Goal: Task Accomplishment & Management: Complete application form

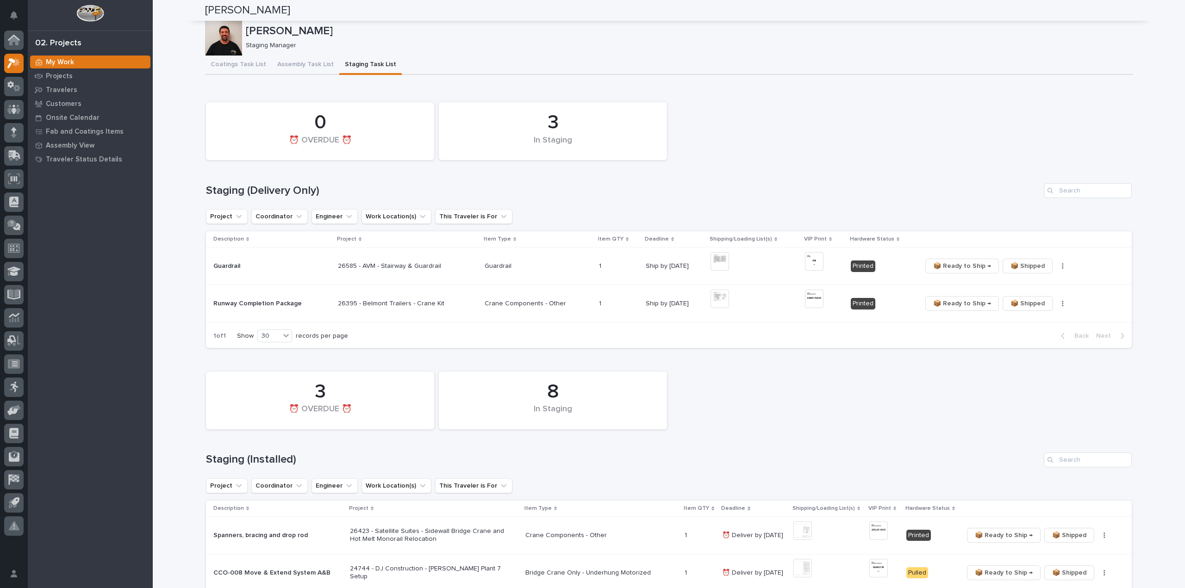
scroll to position [869, 0]
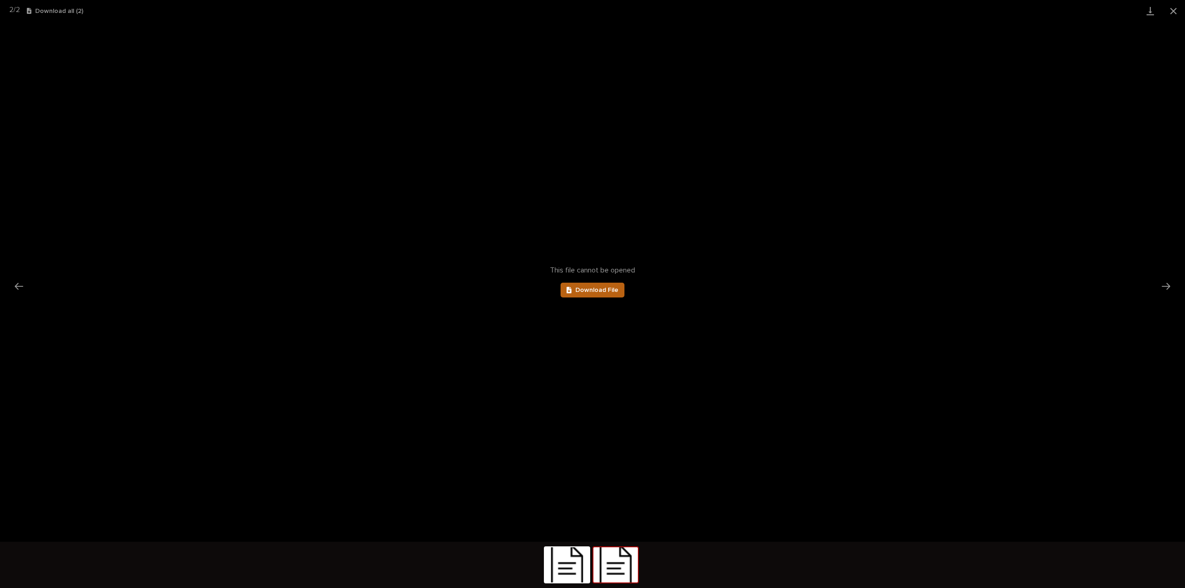
click at [611, 290] on span "Download File" at bounding box center [596, 290] width 43 height 6
click at [1174, 9] on button "Close gallery" at bounding box center [1172, 11] width 23 height 22
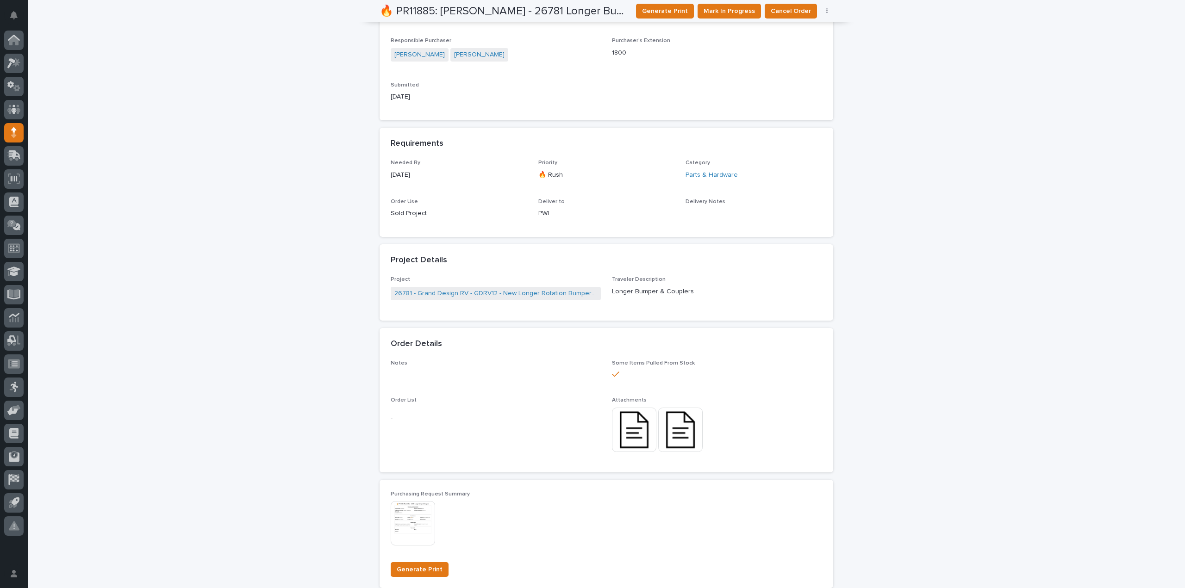
scroll to position [156, 0]
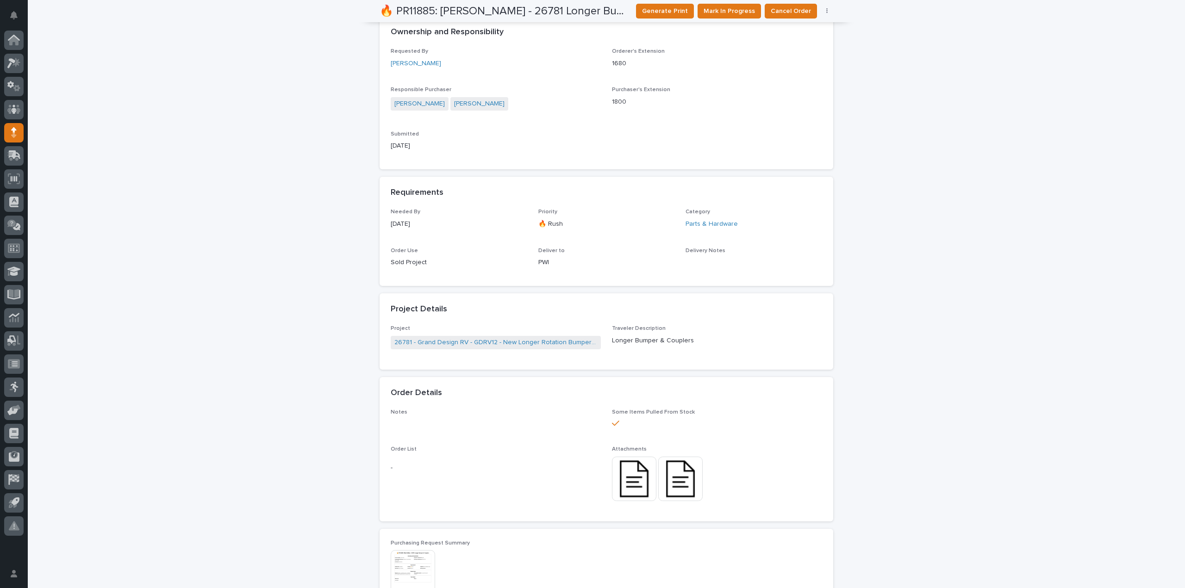
click at [680, 487] on img at bounding box center [680, 479] width 44 height 44
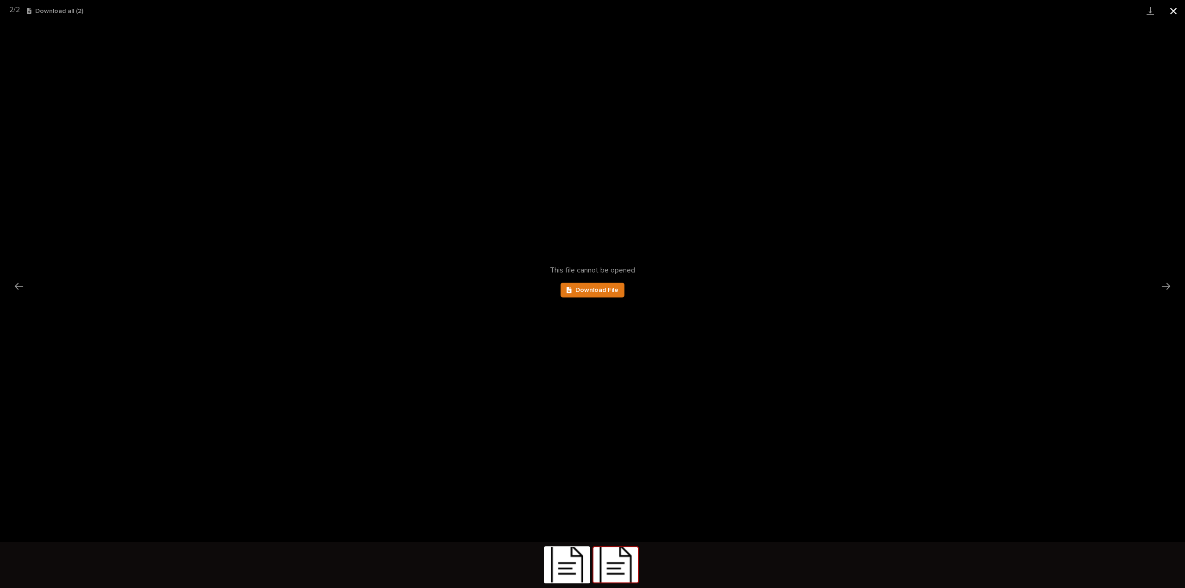
click at [1173, 11] on button "Close gallery" at bounding box center [1172, 11] width 23 height 22
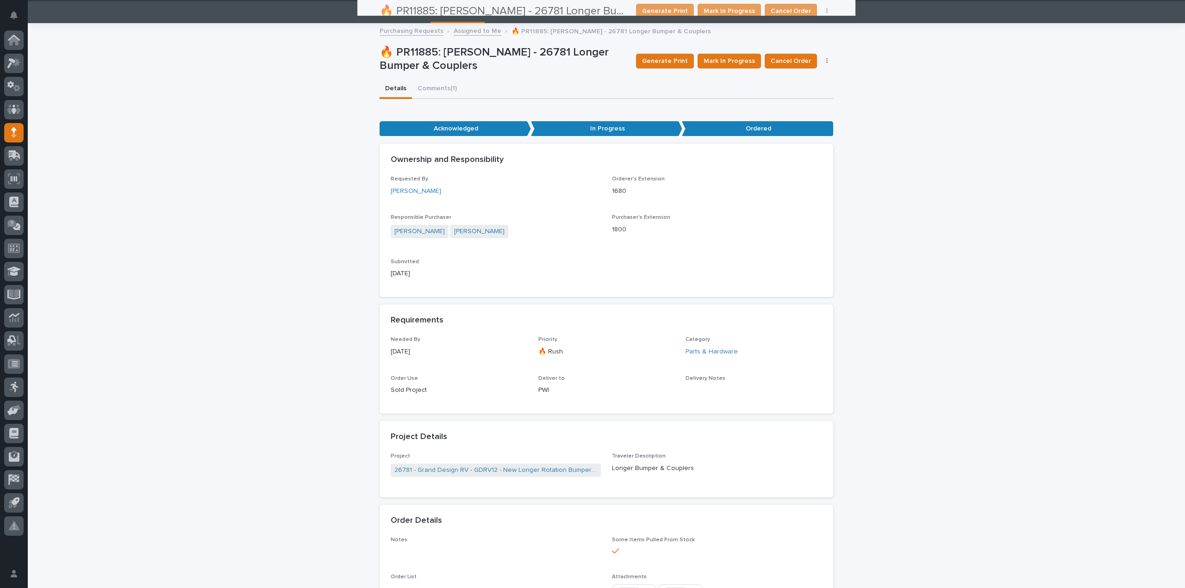
scroll to position [0, 0]
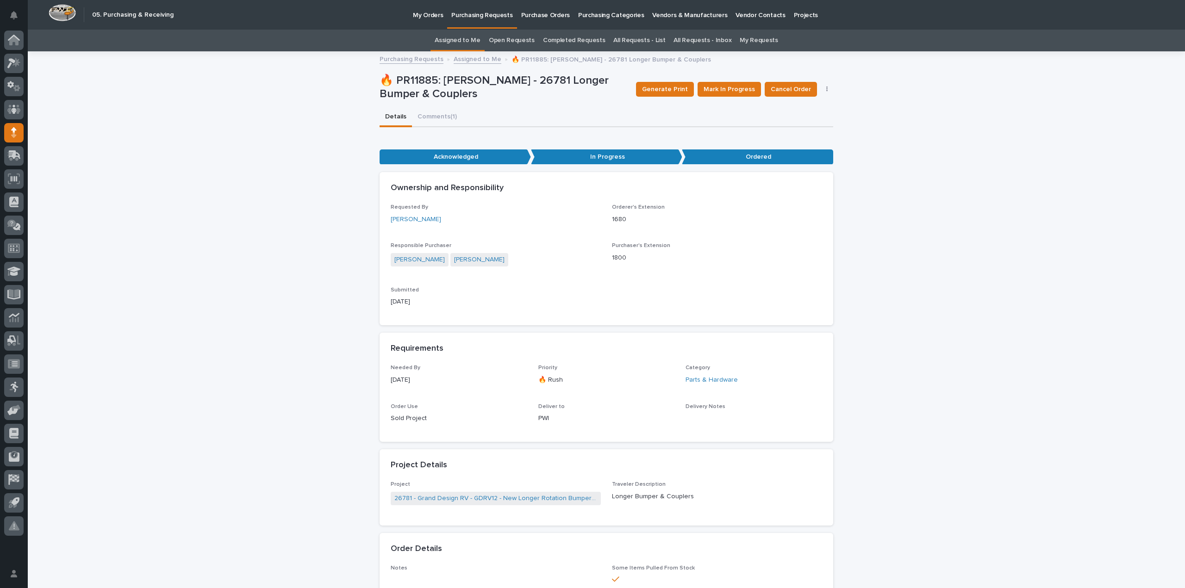
click at [473, 38] on link "Assigned to Me" at bounding box center [458, 41] width 46 height 22
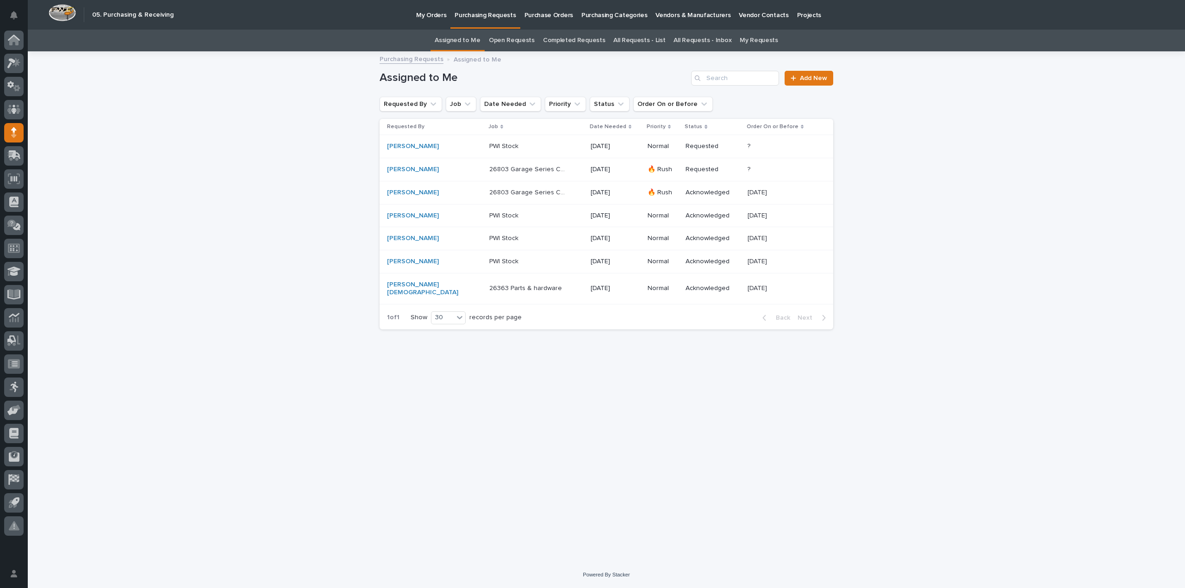
click at [897, 208] on div "Loading... Saving… Loading... Saving… Assigned to Me Add New Requested By Job D…" at bounding box center [606, 306] width 1157 height 509
click at [514, 168] on p "26803 Garage Series Crane" at bounding box center [528, 169] width 79 height 10
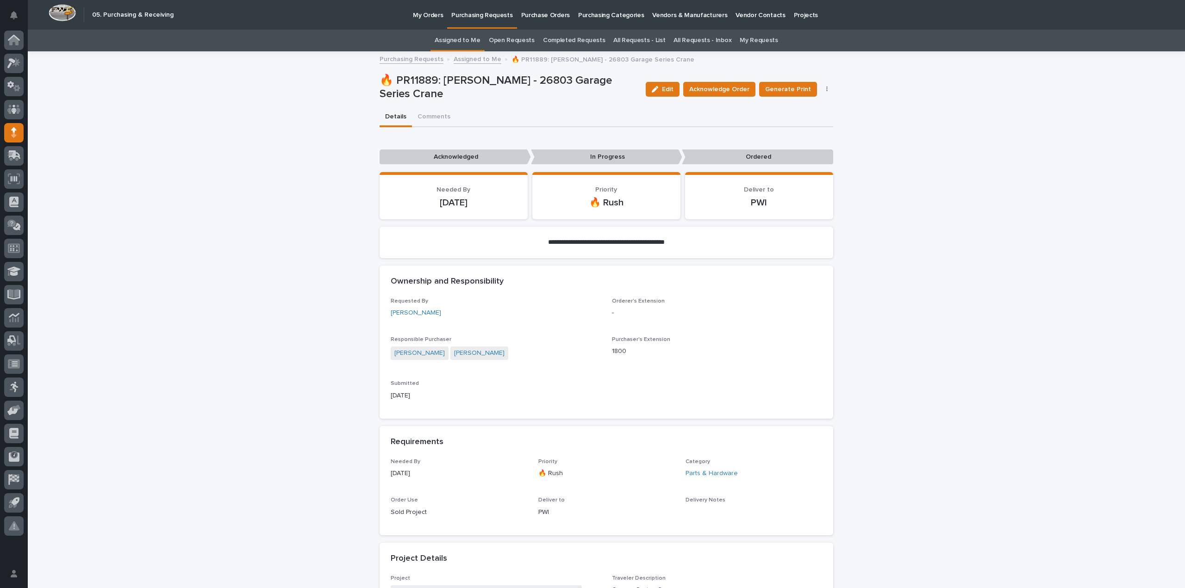
scroll to position [278, 0]
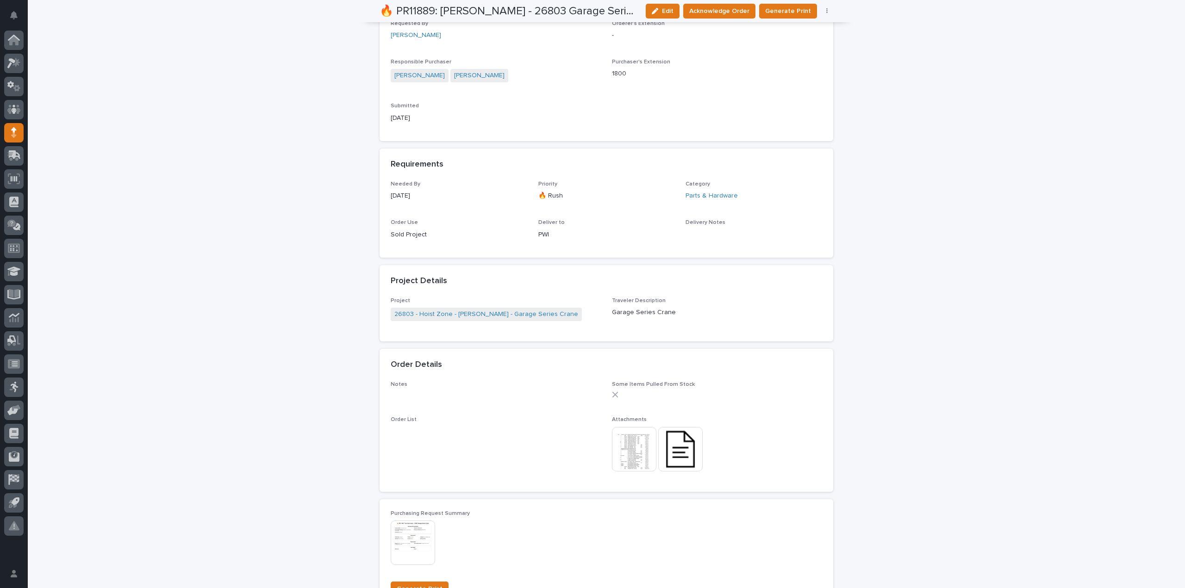
click at [627, 454] on img at bounding box center [634, 449] width 44 height 44
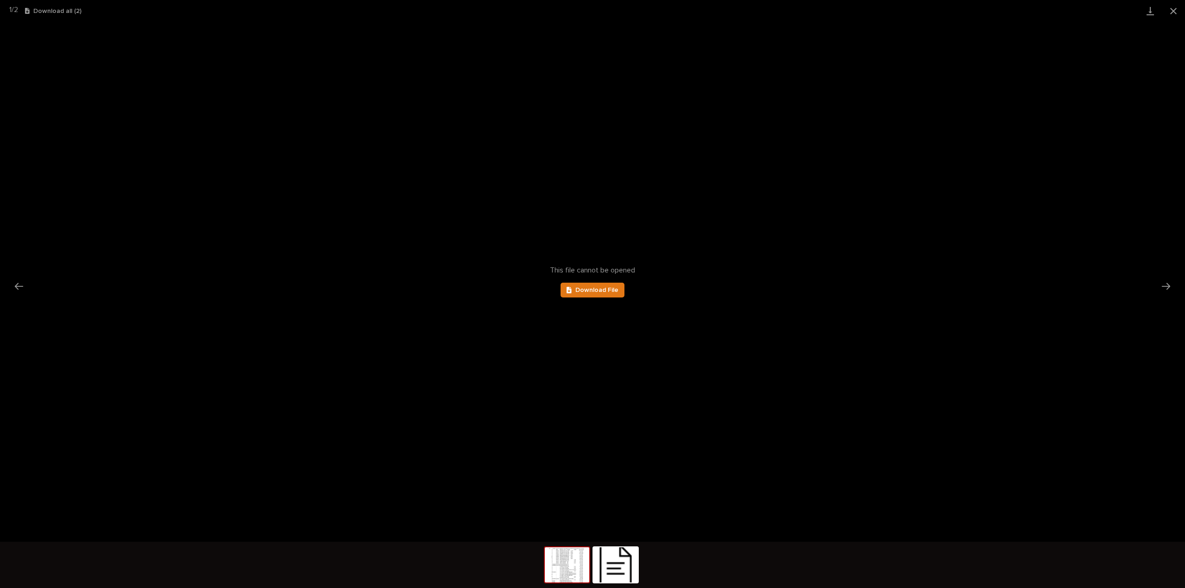
click at [578, 279] on div "This file cannot be opened Download File" at bounding box center [592, 282] width 1185 height 520
click at [583, 295] on link "Download File" at bounding box center [592, 290] width 64 height 15
click at [1163, 288] on button "Next slide" at bounding box center [1164, 286] width 19 height 18
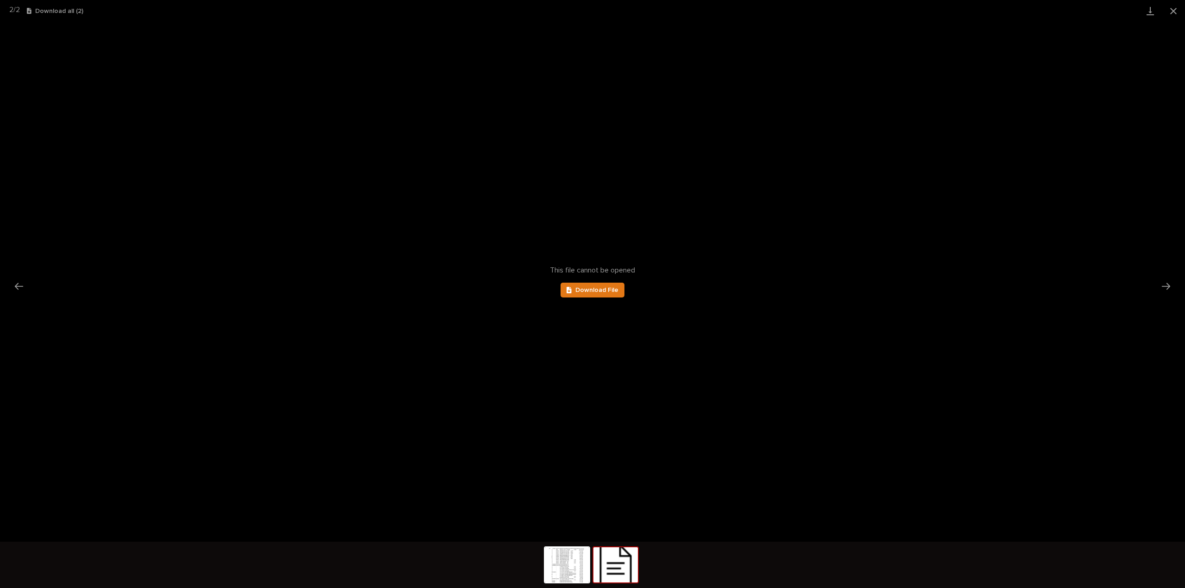
scroll to position [0, 0]
click at [579, 290] on span "Download File" at bounding box center [596, 290] width 43 height 6
click at [811, 241] on div "This file cannot be opened Download File" at bounding box center [592, 282] width 1185 height 520
click at [1161, 286] on button "Next slide" at bounding box center [1165, 286] width 19 height 18
click at [612, 563] on img at bounding box center [615, 564] width 44 height 35
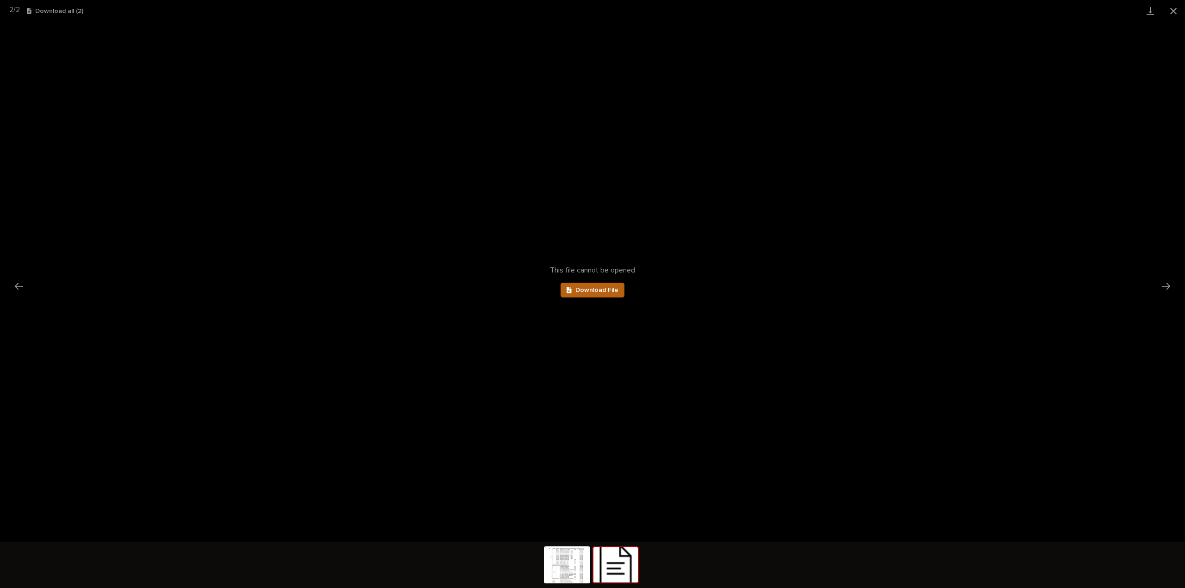
click at [596, 291] on span "Download File" at bounding box center [596, 290] width 43 height 6
drag, startPoint x: 1075, startPoint y: 345, endPoint x: 1078, endPoint y: 329, distance: 15.5
click at [1076, 344] on div "This file cannot be opened Download File" at bounding box center [592, 282] width 1185 height 520
click at [568, 570] on img at bounding box center [567, 564] width 44 height 35
click at [596, 291] on span "Download File" at bounding box center [596, 290] width 43 height 6
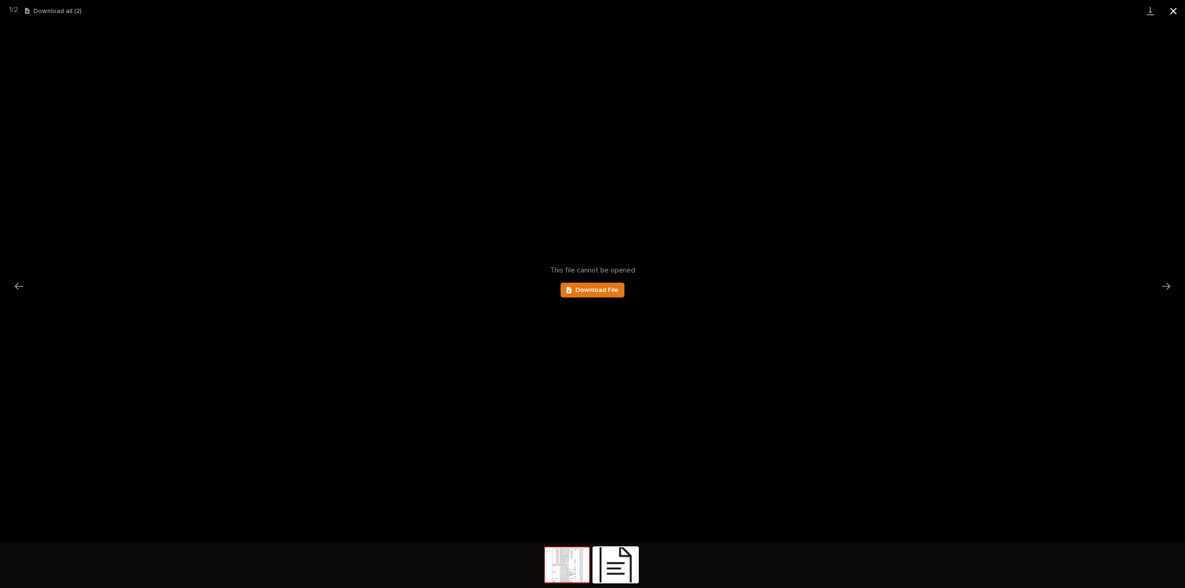
click at [1174, 7] on button "Close gallery" at bounding box center [1172, 11] width 23 height 22
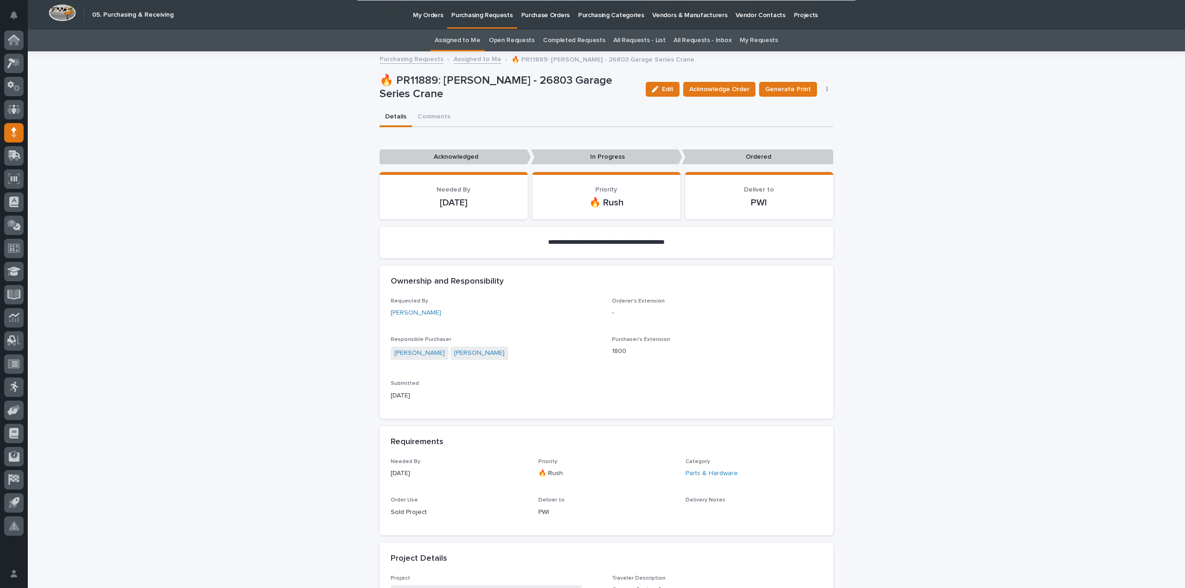
scroll to position [278, 0]
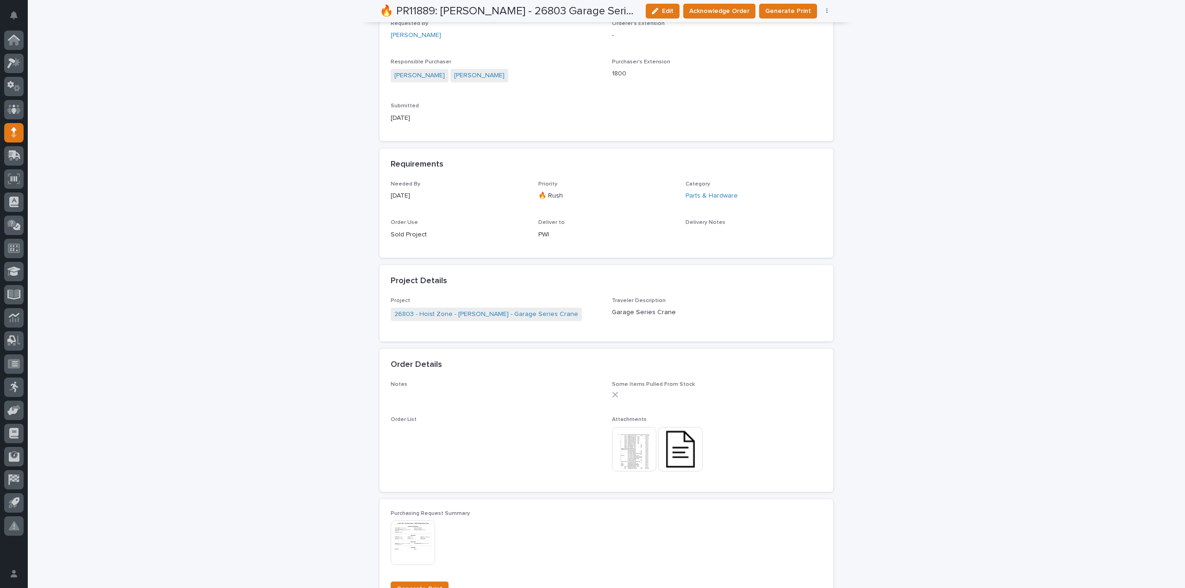
click at [673, 462] on img at bounding box center [680, 449] width 44 height 44
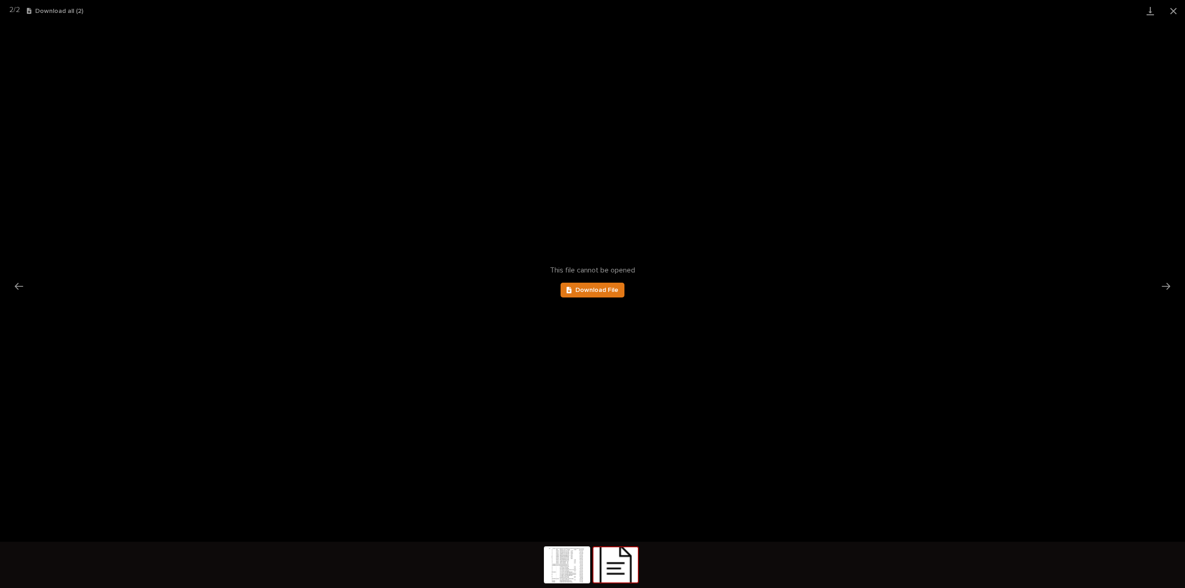
click at [633, 566] on img at bounding box center [615, 564] width 44 height 35
click at [601, 286] on link "Download File" at bounding box center [592, 290] width 64 height 15
click at [600, 292] on span "Download File" at bounding box center [596, 290] width 43 height 6
click at [1170, 12] on button "Close gallery" at bounding box center [1172, 11] width 23 height 22
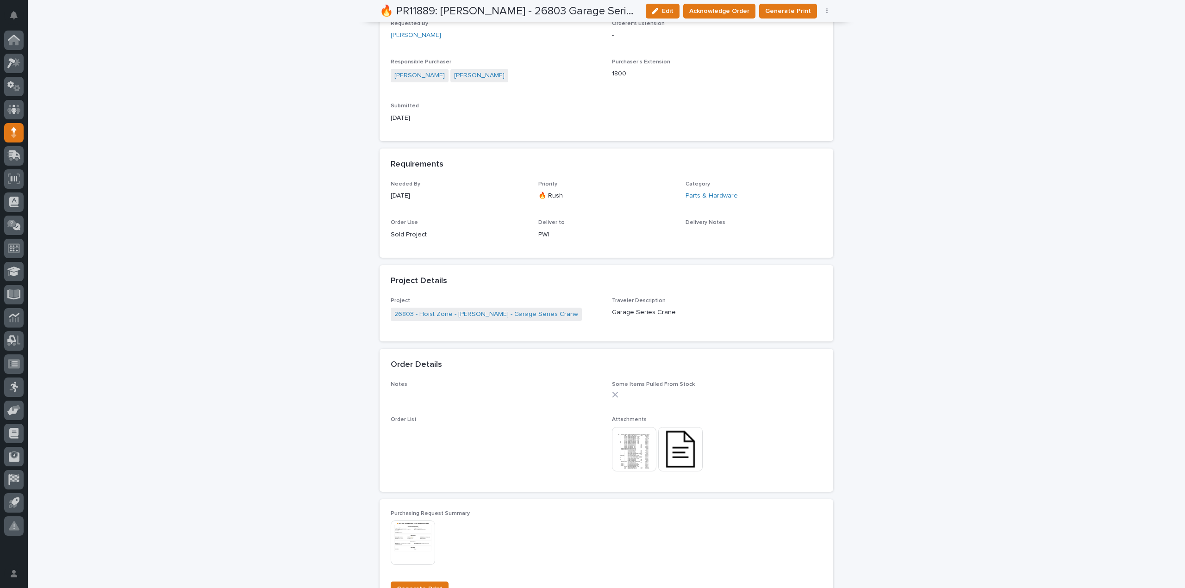
scroll to position [0, 0]
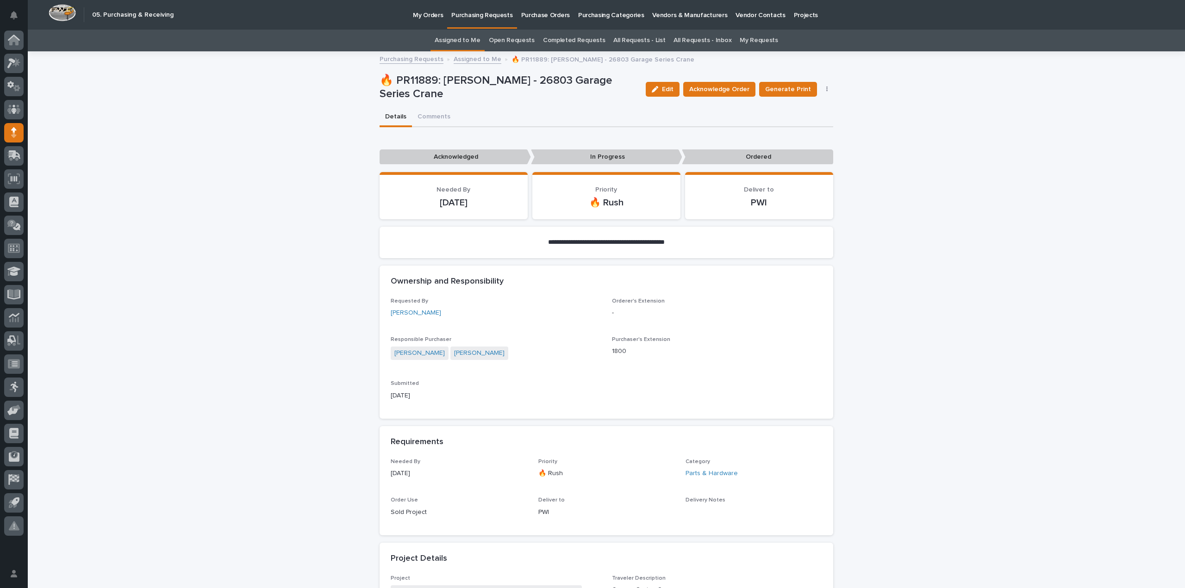
click at [646, 37] on link "All Requests - List" at bounding box center [639, 41] width 52 height 22
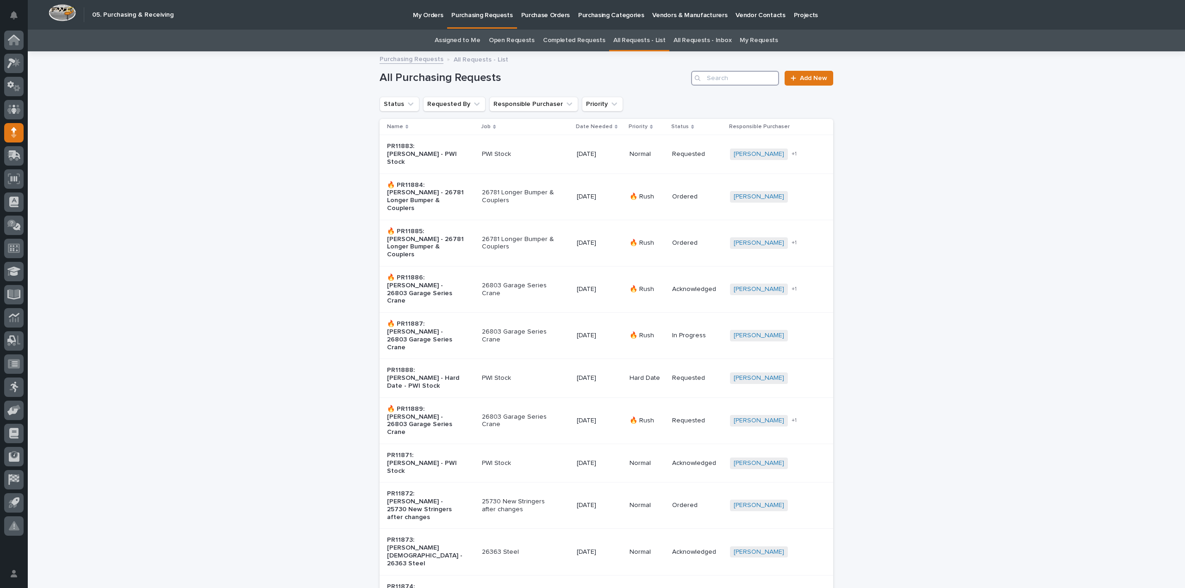
click at [742, 77] on input "Search" at bounding box center [735, 78] width 88 height 15
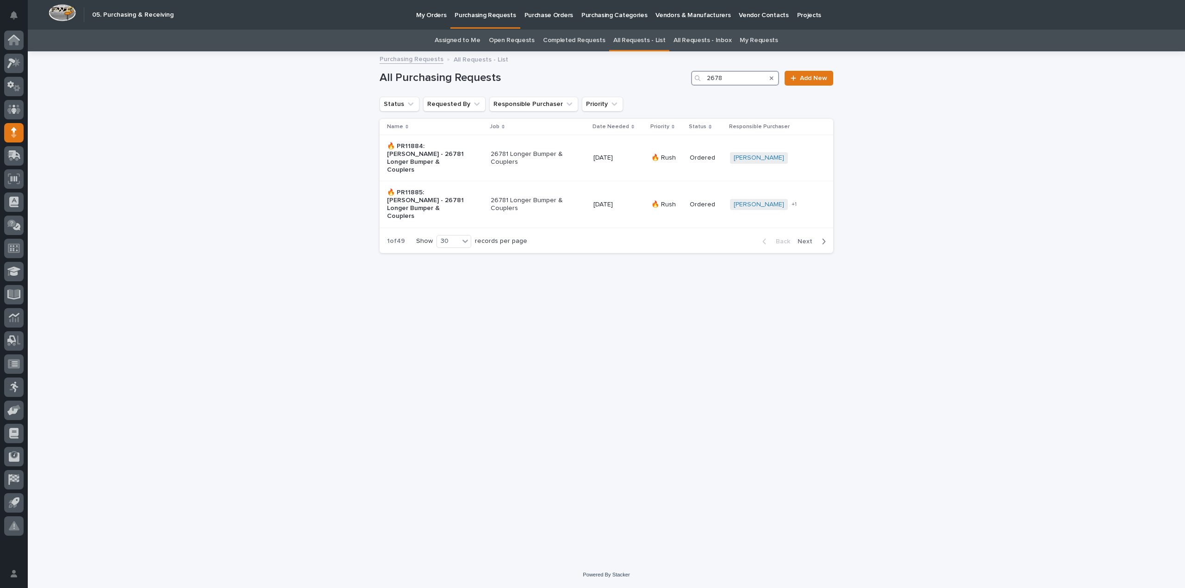
type input "26781"
click at [513, 197] on p "26781 Longer Bumper & Couplers" at bounding box center [529, 205] width 77 height 16
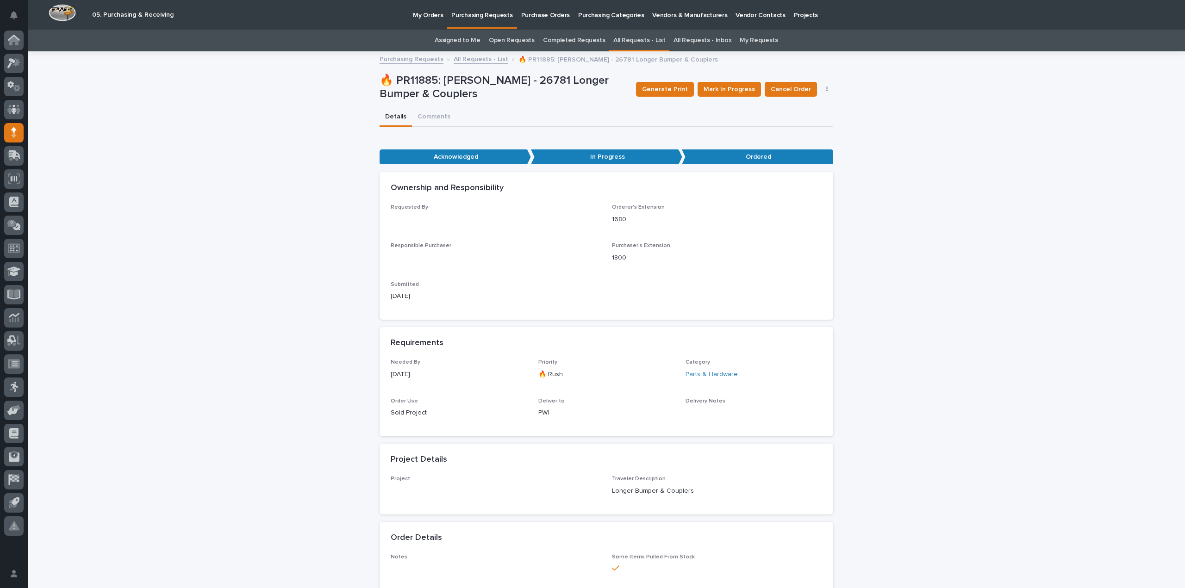
scroll to position [30, 0]
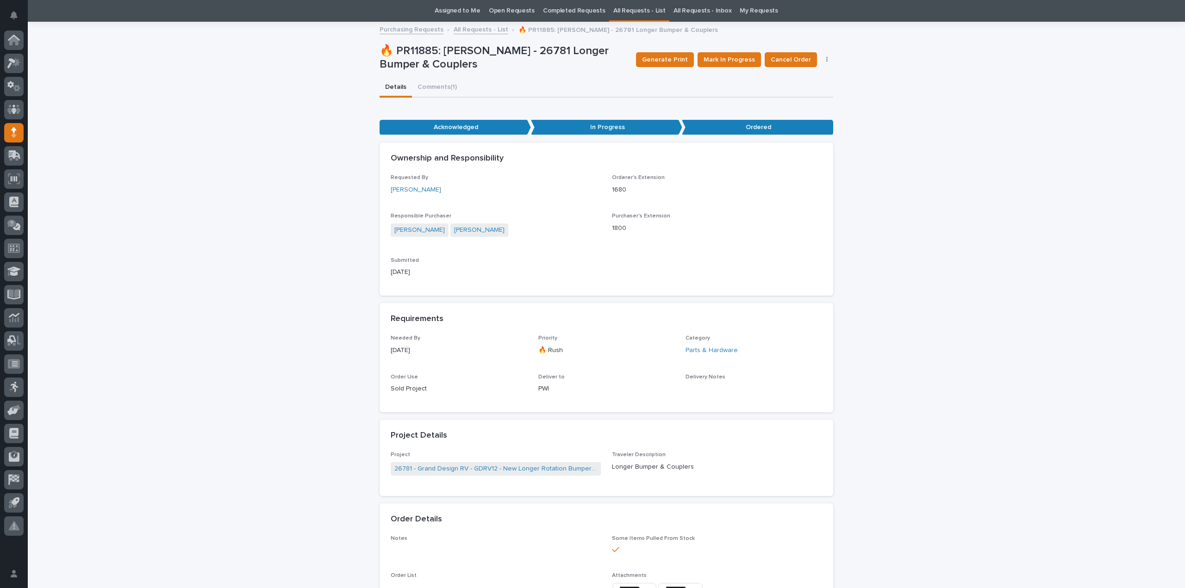
click at [826, 59] on icon "button" at bounding box center [826, 60] width 1 height 6
click at [798, 80] on span "Edit Linked PO's" at bounding box center [796, 78] width 47 height 9
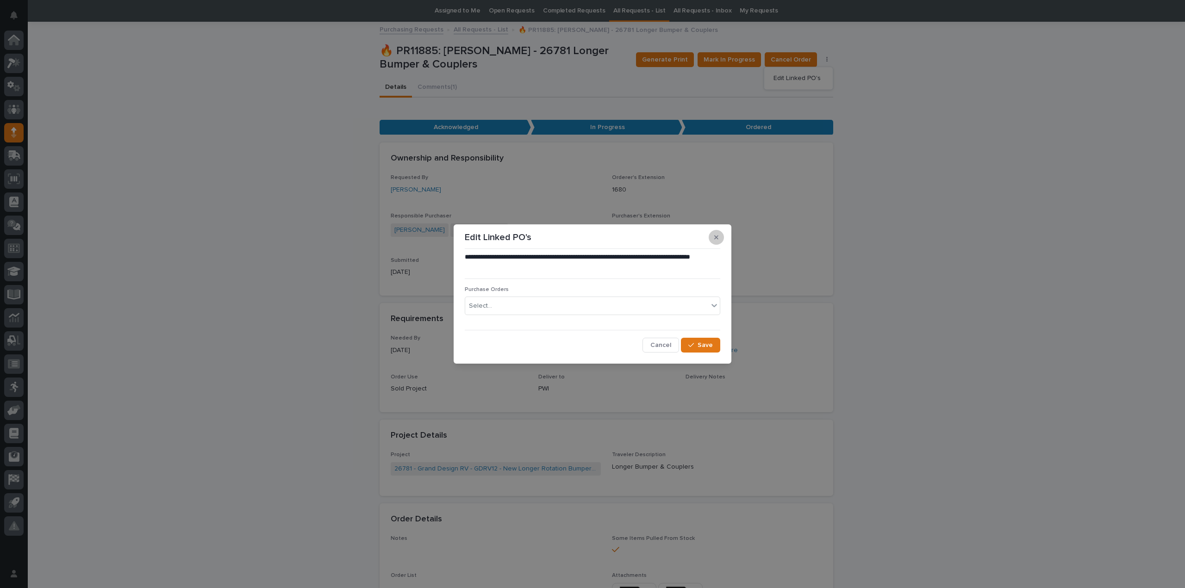
click at [715, 237] on icon "button" at bounding box center [716, 238] width 4 height 4
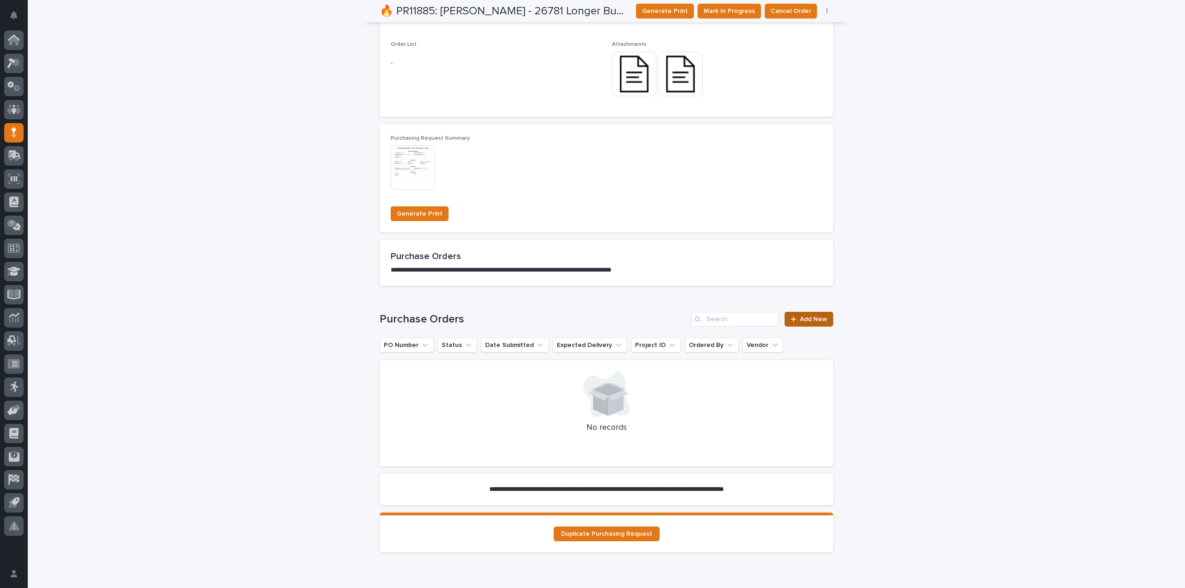
scroll to position [605, 0]
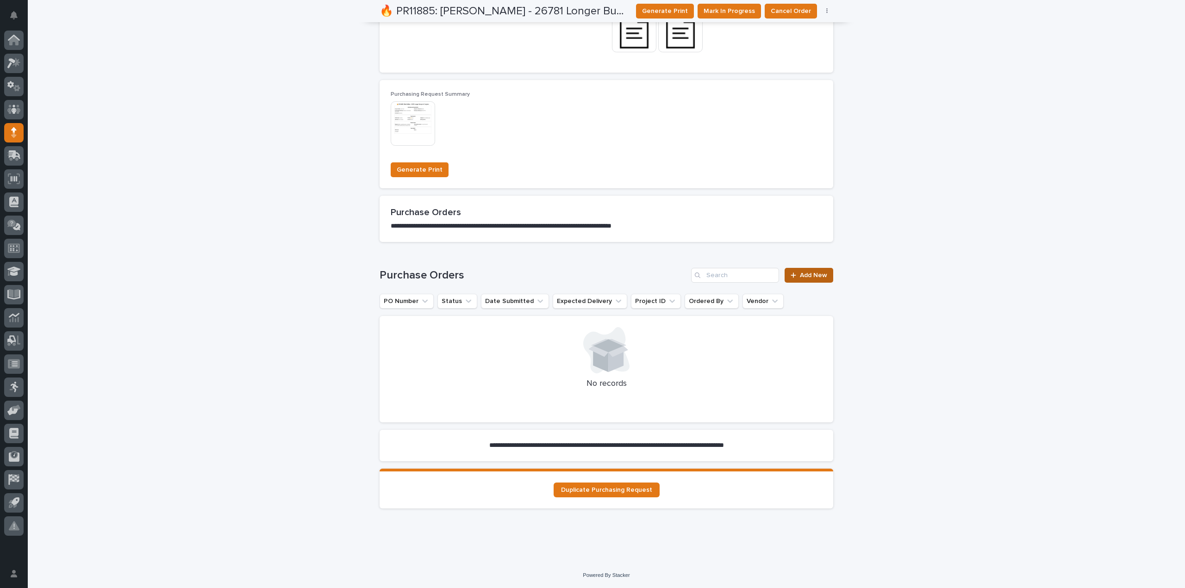
click at [803, 274] on span "Add New" at bounding box center [813, 275] width 27 height 6
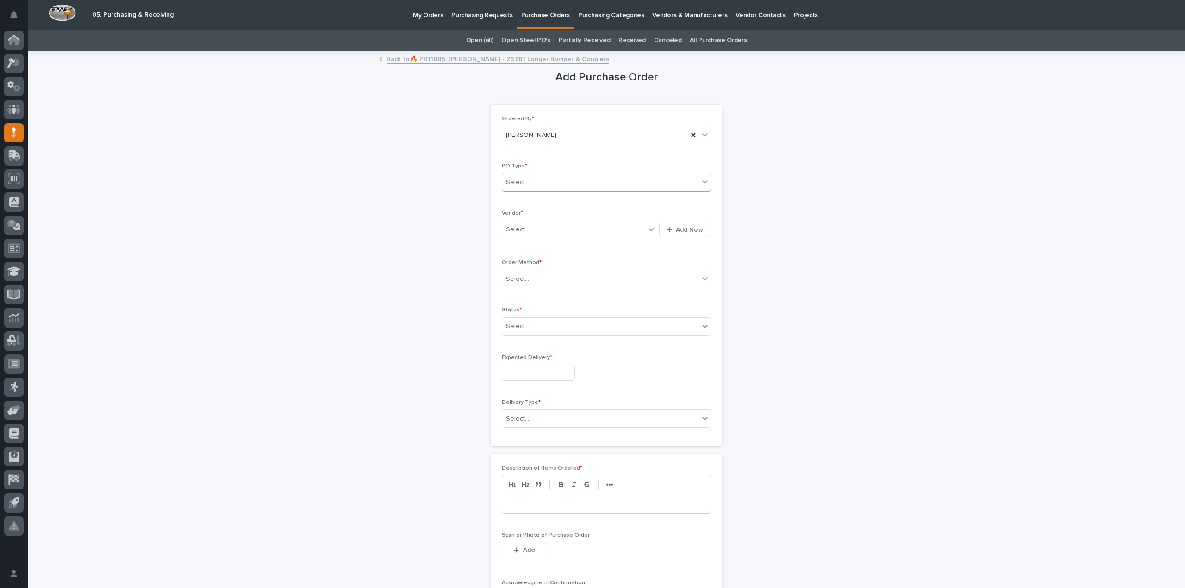
click at [564, 187] on div "Select..." at bounding box center [600, 182] width 197 height 15
click at [542, 215] on div "Paper" at bounding box center [602, 216] width 208 height 16
click at [520, 232] on div "Select..." at bounding box center [517, 230] width 23 height 10
type input "****"
click at [516, 246] on div "EPCO Sales" at bounding box center [575, 246] width 155 height 16
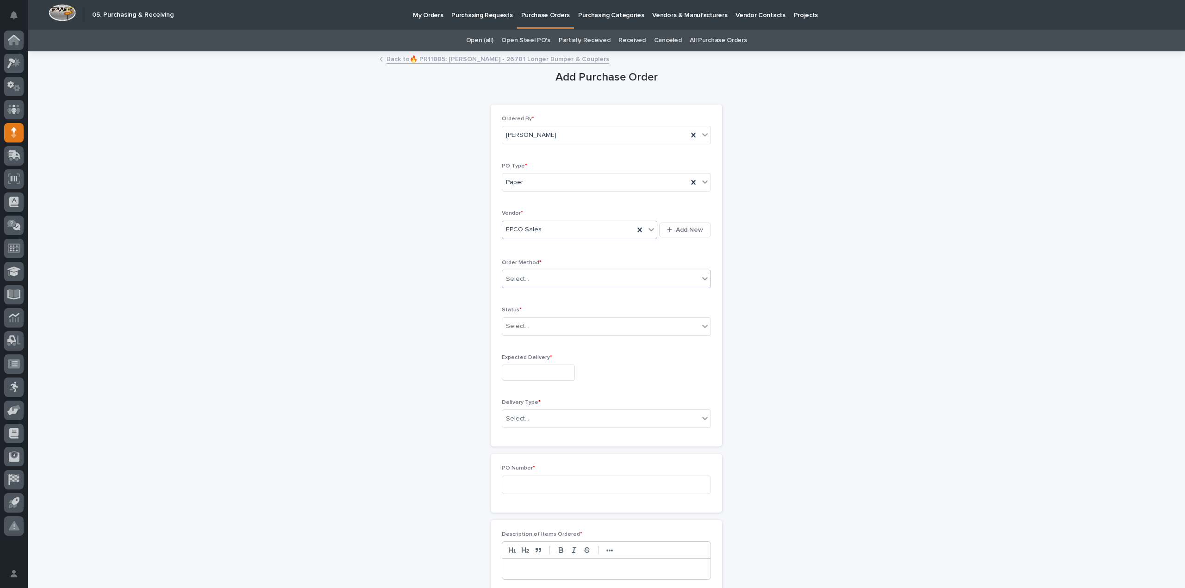
click at [522, 275] on div "Select..." at bounding box center [517, 279] width 23 height 10
click at [526, 294] on div "Online Order" at bounding box center [602, 295] width 208 height 16
click at [528, 325] on div "Select..." at bounding box center [600, 326] width 197 height 15
click at [532, 357] on div "Submitted" at bounding box center [602, 359] width 208 height 16
click at [529, 374] on input "text" at bounding box center [538, 373] width 73 height 16
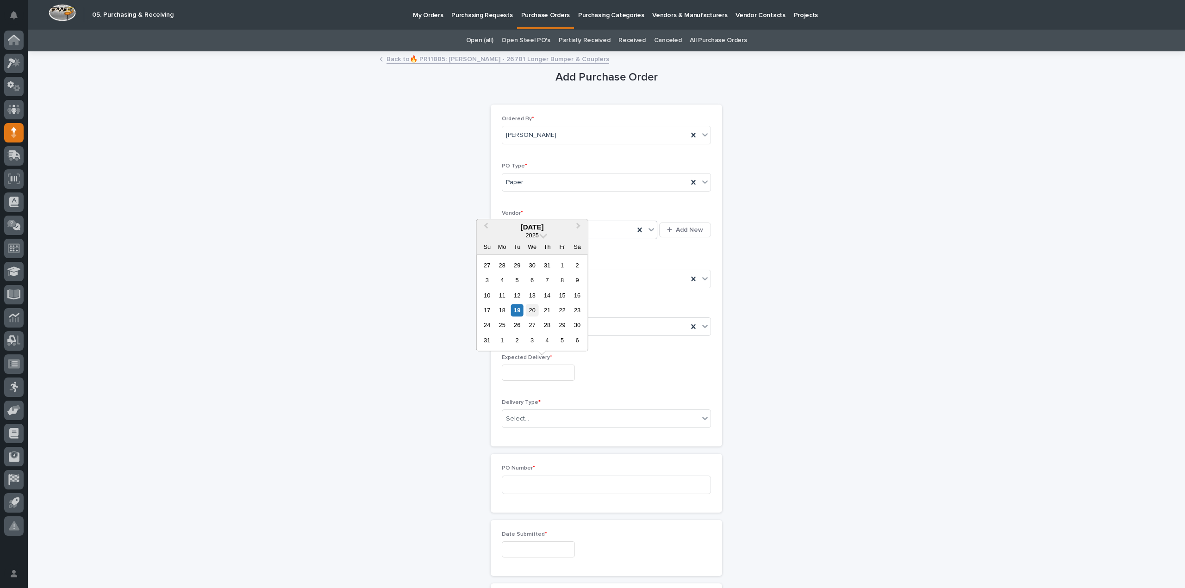
click at [536, 316] on div "20" at bounding box center [532, 310] width 12 height 12
type input "**********"
click at [535, 418] on div "Select..." at bounding box center [600, 418] width 197 height 15
click at [537, 435] on div "Deliver to PWI" at bounding box center [602, 434] width 208 height 16
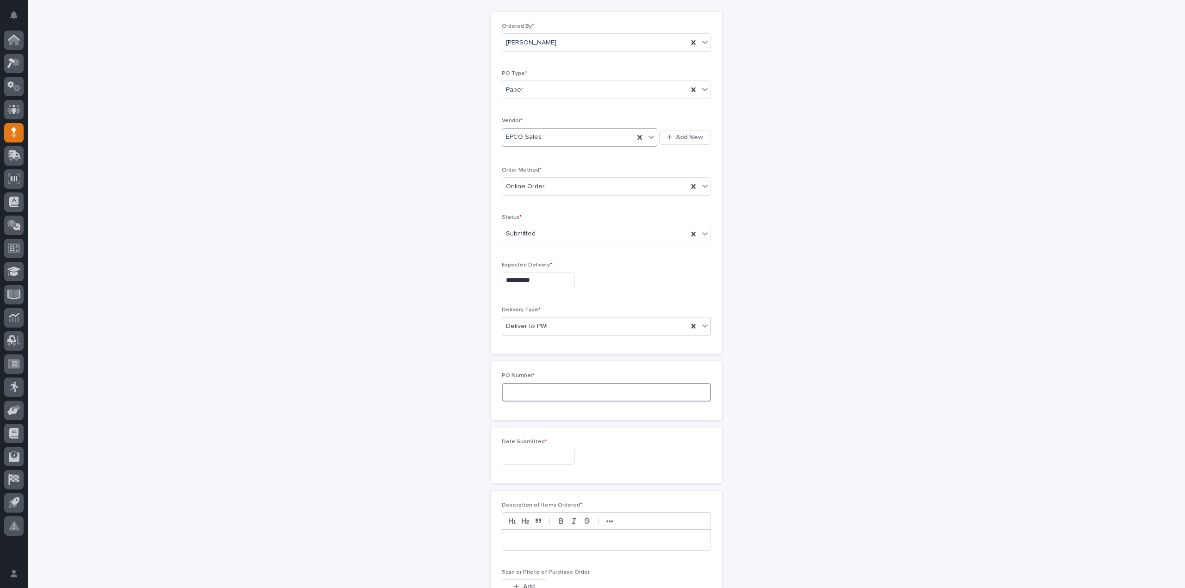
click at [549, 393] on input at bounding box center [606, 392] width 209 height 19
type input "3074RB"
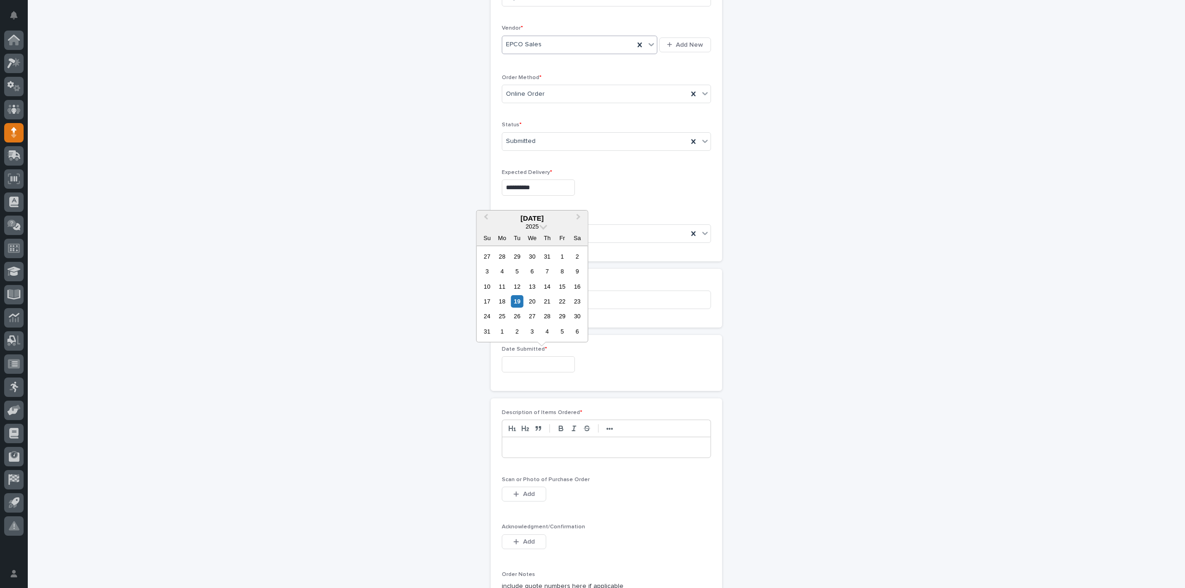
click at [527, 358] on input "text" at bounding box center [538, 364] width 73 height 16
drag, startPoint x: 522, startPoint y: 303, endPoint x: 527, endPoint y: 310, distance: 9.3
click at [522, 302] on div "19" at bounding box center [517, 301] width 12 height 12
type input "**********"
click at [520, 444] on p at bounding box center [606, 447] width 194 height 9
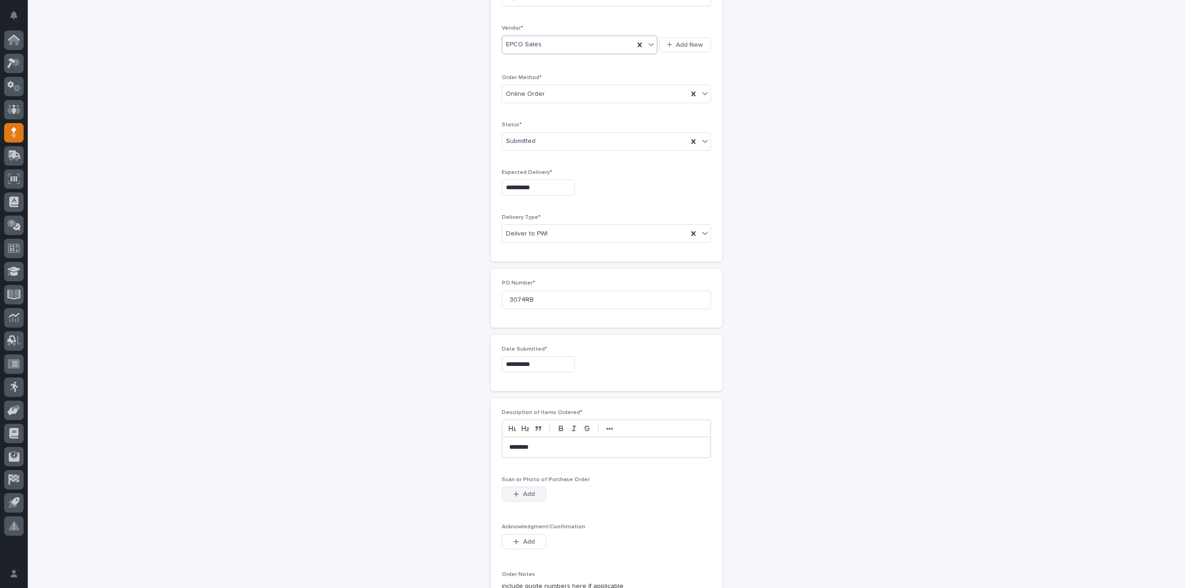
click at [526, 493] on span "Add" at bounding box center [529, 494] width 12 height 6
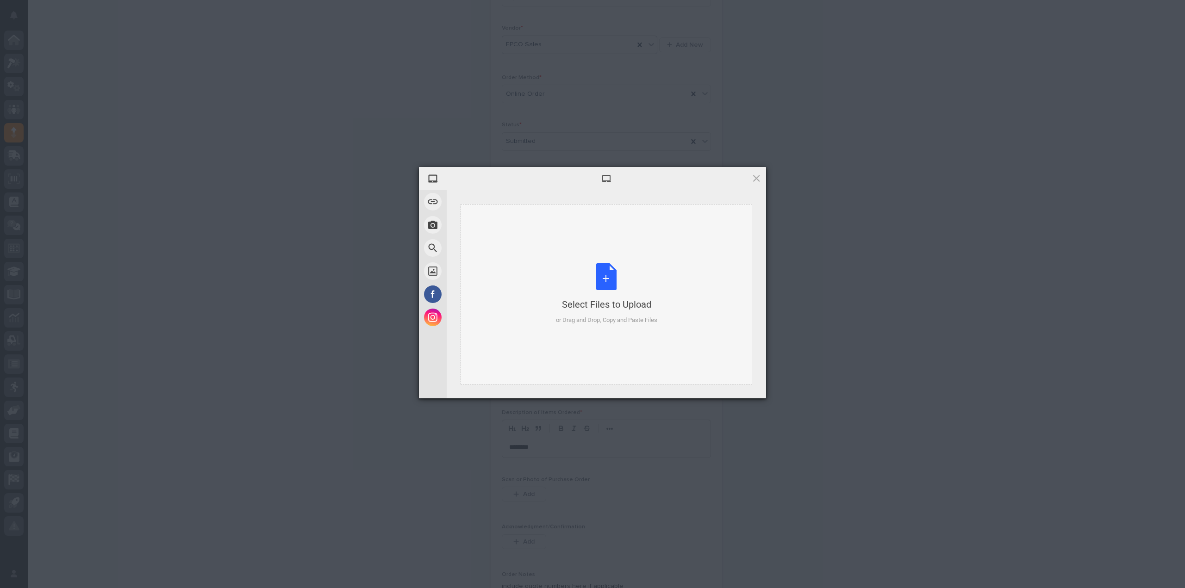
click at [609, 299] on div "Select Files to Upload" at bounding box center [606, 304] width 101 height 13
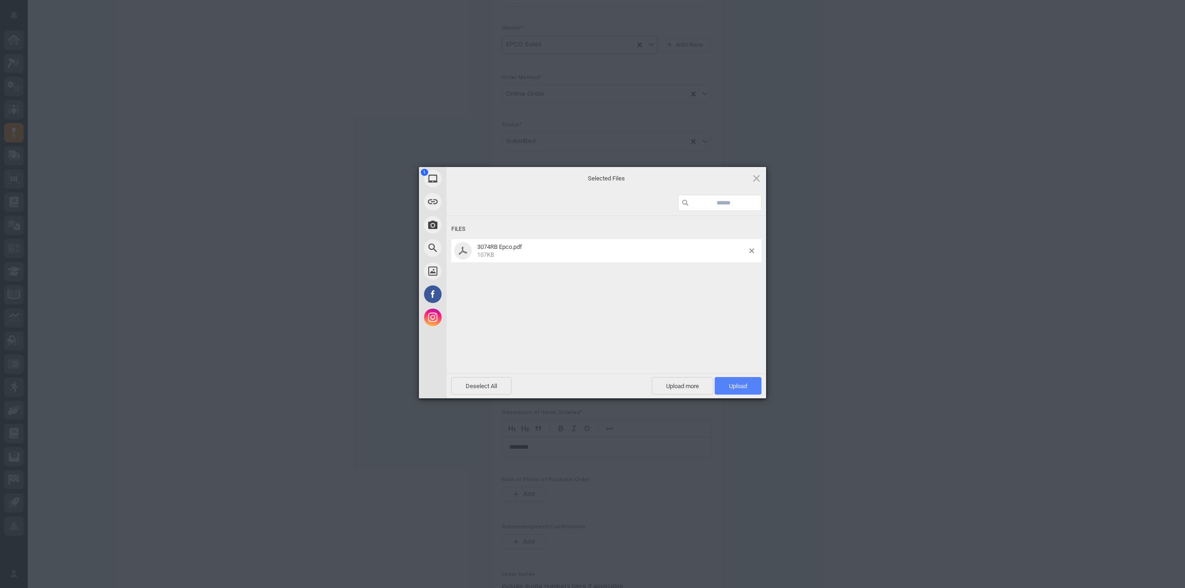
click at [730, 387] on span "Upload 1" at bounding box center [738, 386] width 18 height 7
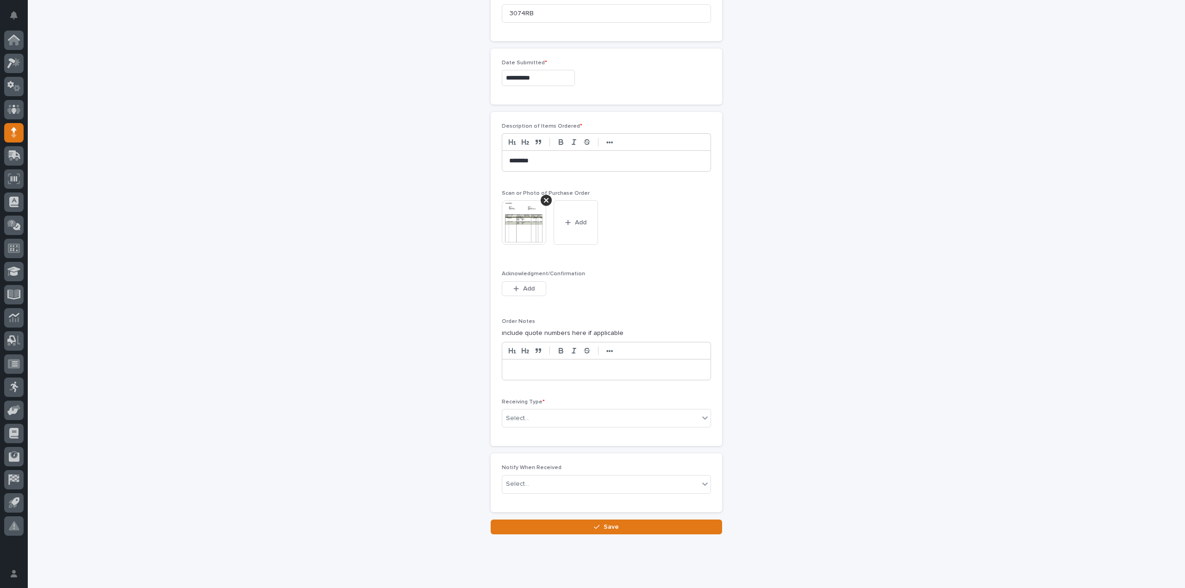
scroll to position [486, 0]
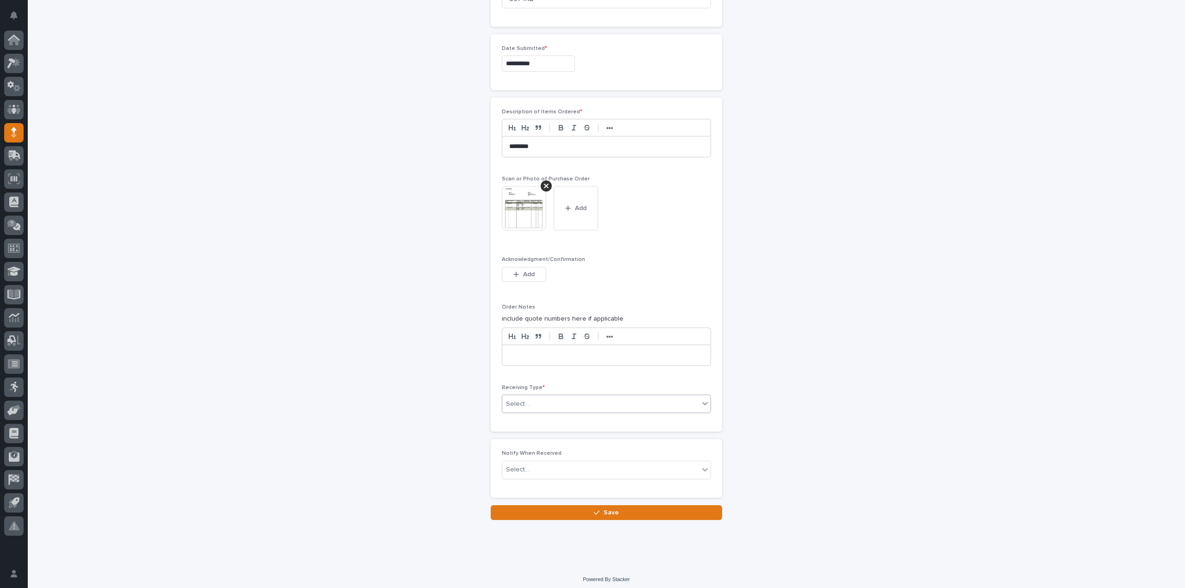
click at [535, 407] on div "Select..." at bounding box center [600, 404] width 197 height 15
click at [533, 466] on div "Deliver to" at bounding box center [602, 467] width 208 height 16
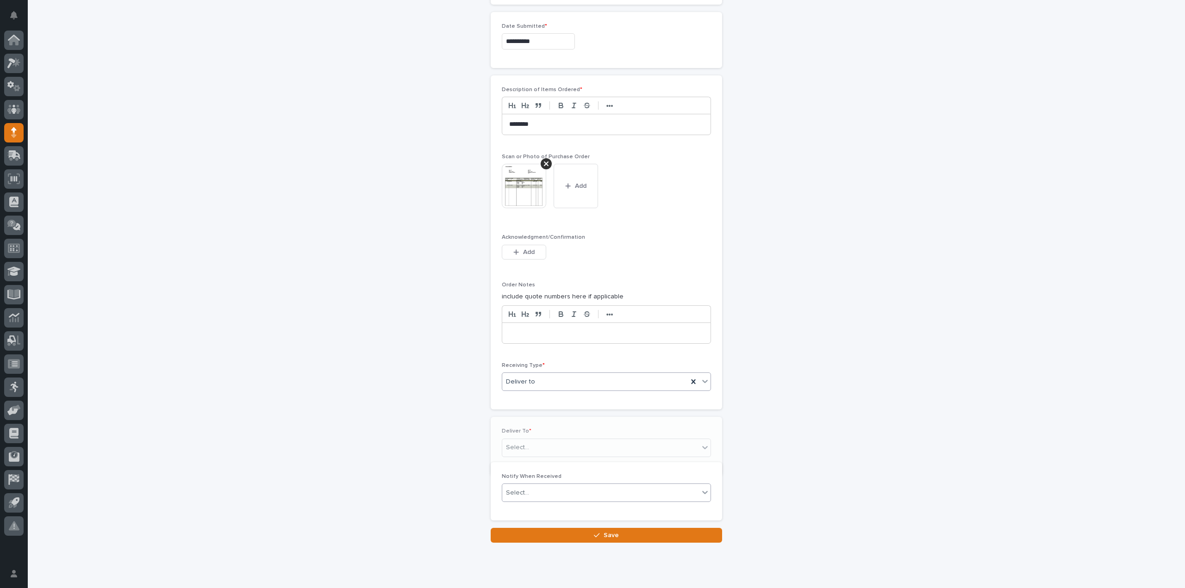
scroll to position [519, 0]
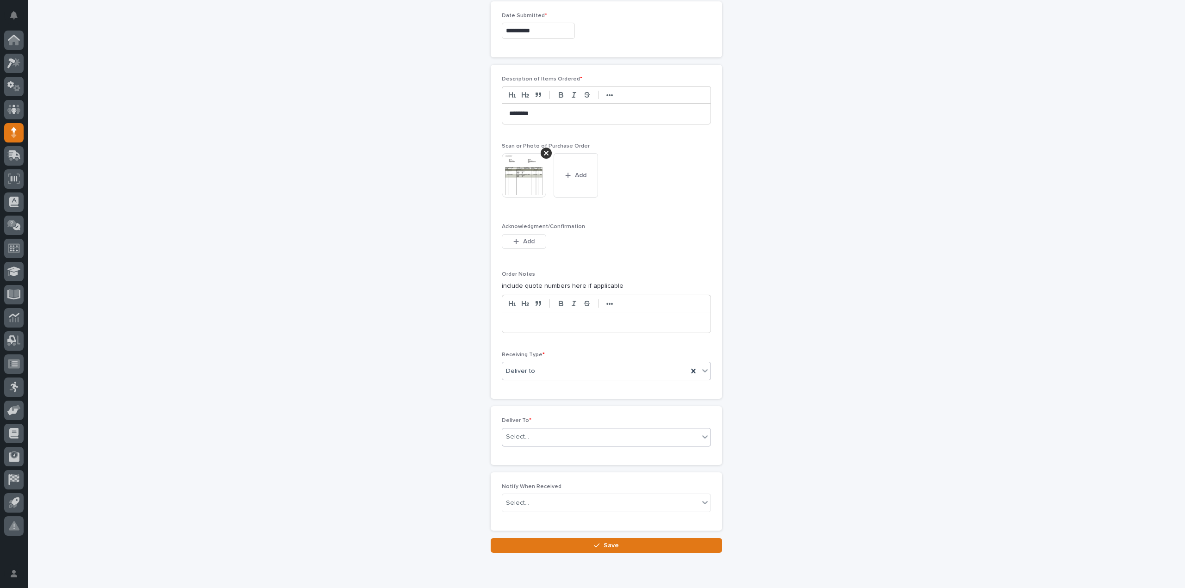
click at [530, 435] on input "text" at bounding box center [530, 437] width 1 height 8
type input "****"
click at [522, 502] on div "Select..." at bounding box center [517, 503] width 23 height 10
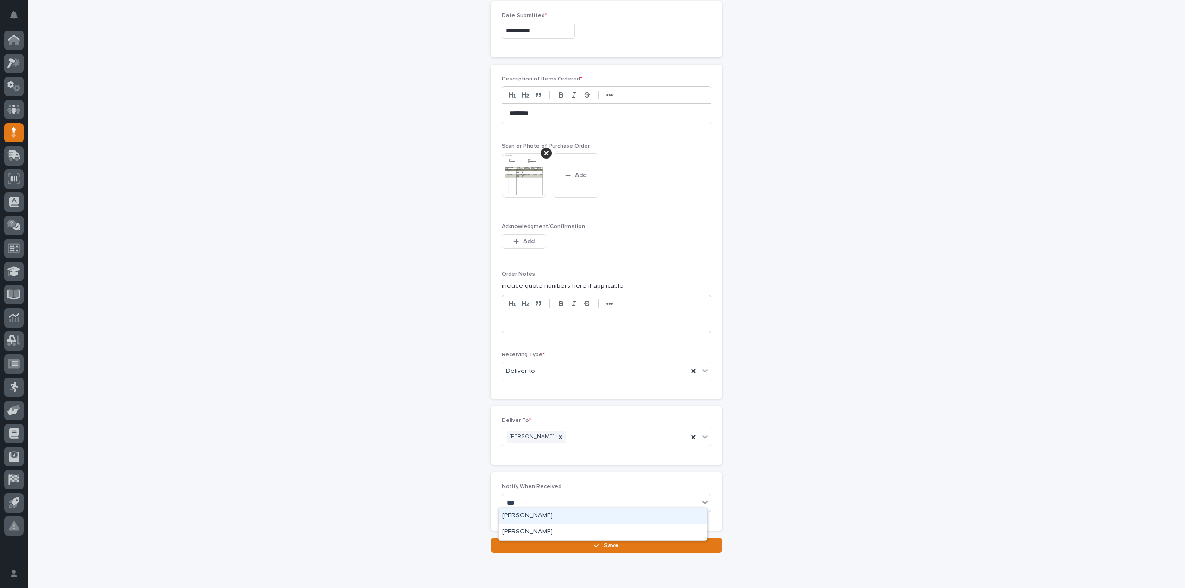
type input "****"
click at [524, 514] on div "[PERSON_NAME]" at bounding box center [602, 516] width 208 height 16
click at [527, 541] on button "Save" at bounding box center [606, 545] width 231 height 15
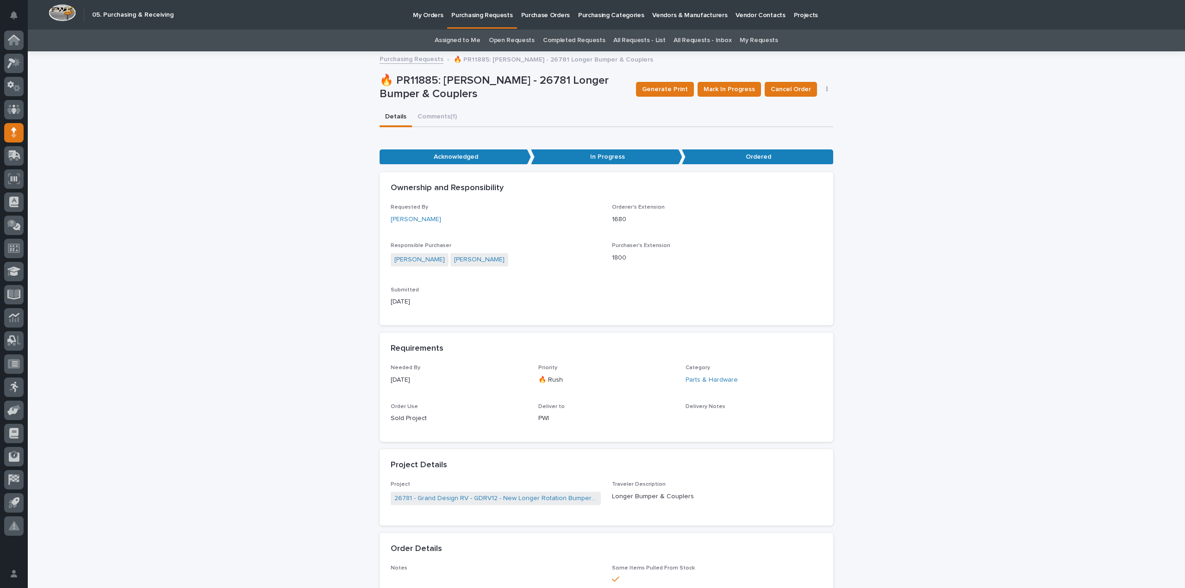
click at [453, 40] on link "Assigned to Me" at bounding box center [458, 41] width 46 height 22
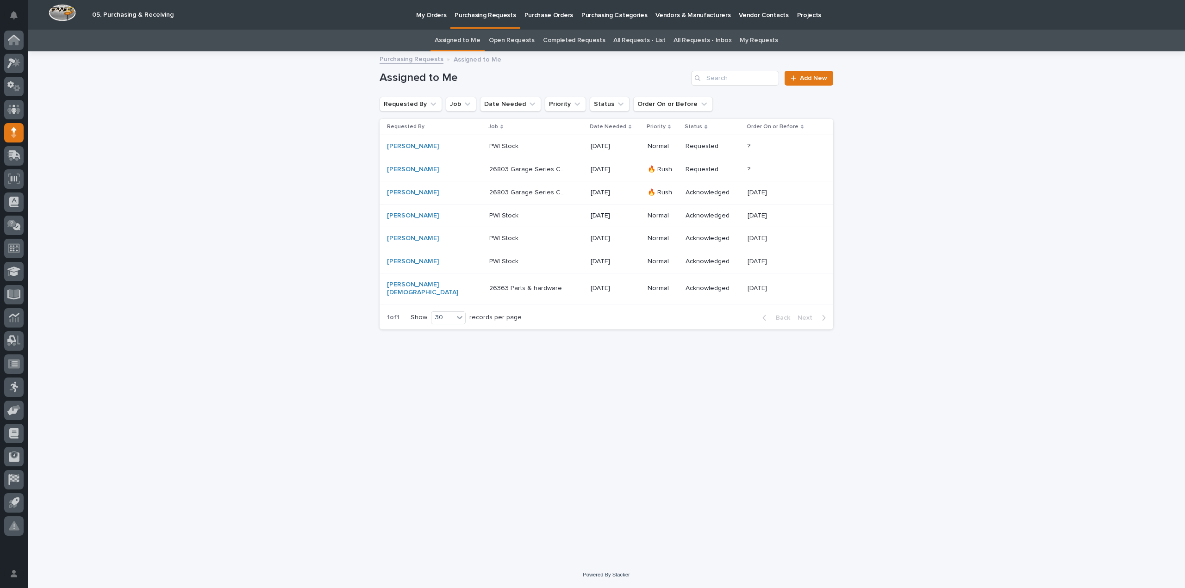
click at [1118, 158] on div "Loading... Saving… Loading... Saving… Assigned to Me Add New Requested By Job D…" at bounding box center [606, 306] width 1157 height 509
click at [332, 280] on div "Loading... Saving… Loading... Saving… Assigned to Me Add New Requested By Job D…" at bounding box center [606, 306] width 1157 height 509
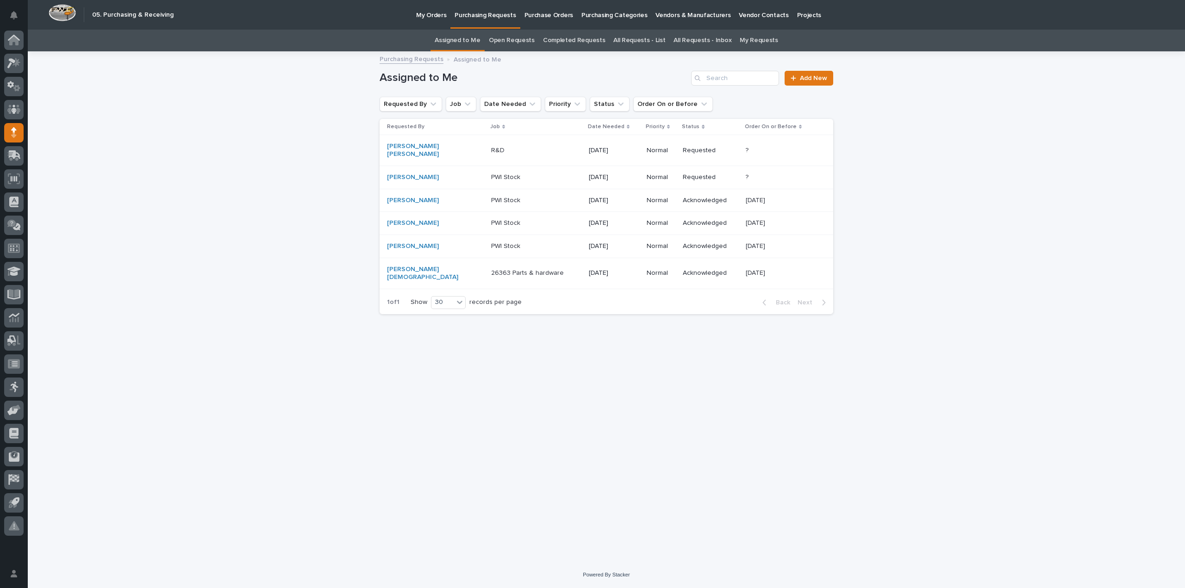
drag, startPoint x: 188, startPoint y: 114, endPoint x: 167, endPoint y: 76, distance: 43.7
click at [188, 114] on div "Loading... Saving… Loading... Saving… Assigned to Me Add New Requested By Job D…" at bounding box center [606, 306] width 1157 height 509
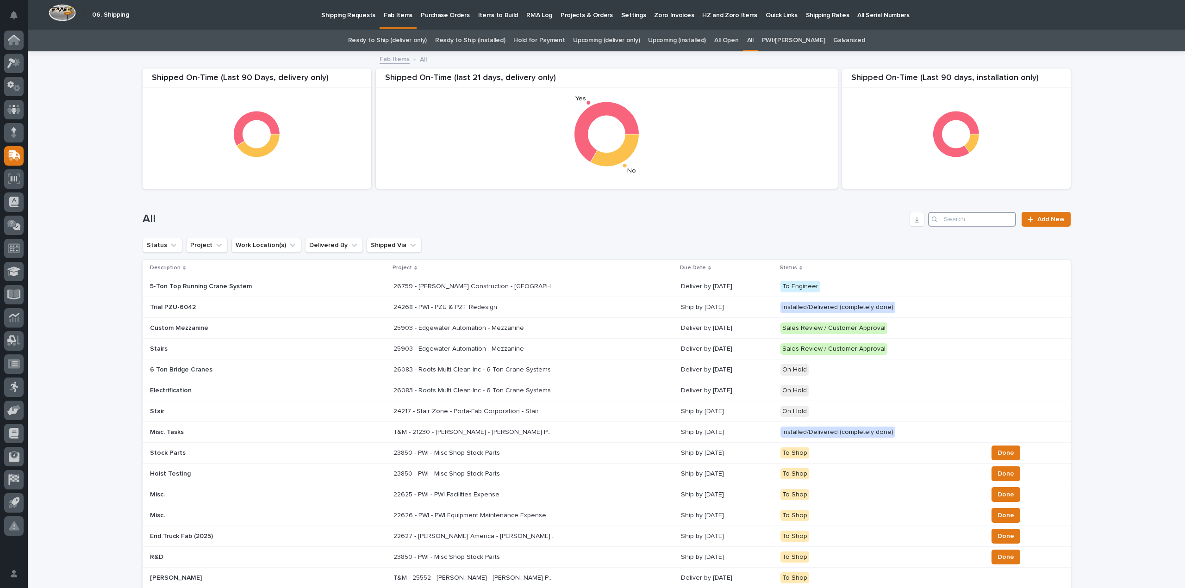
click at [981, 220] on input "Search" at bounding box center [972, 219] width 88 height 15
type input "26803"
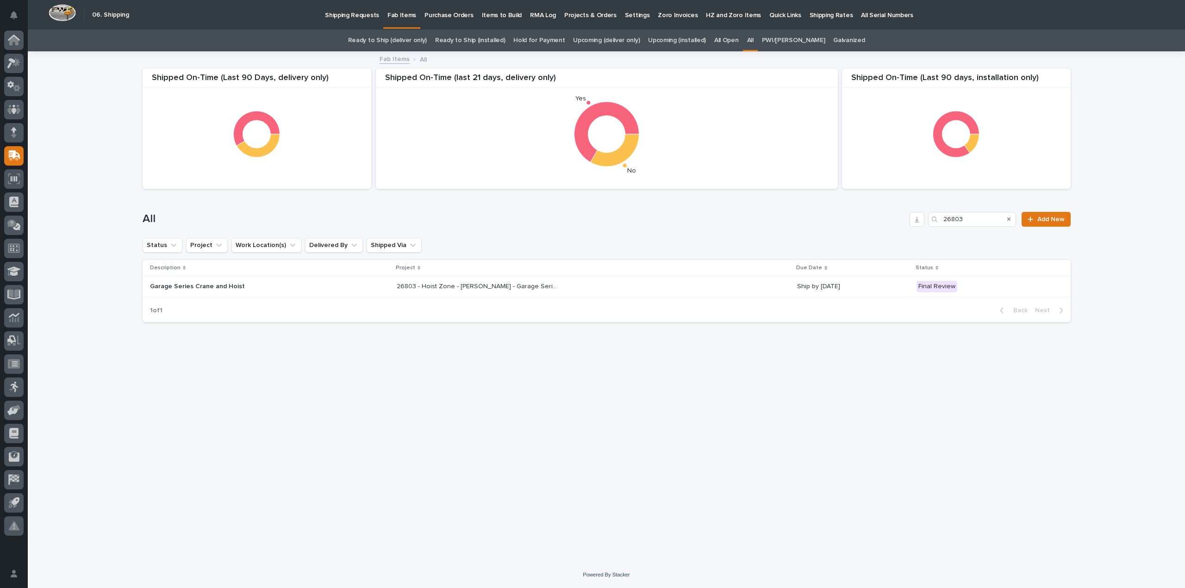
click at [400, 288] on p "26803 - Hoist Zone - Curtiss-Wright - Garage Series Crane" at bounding box center [479, 286] width 164 height 10
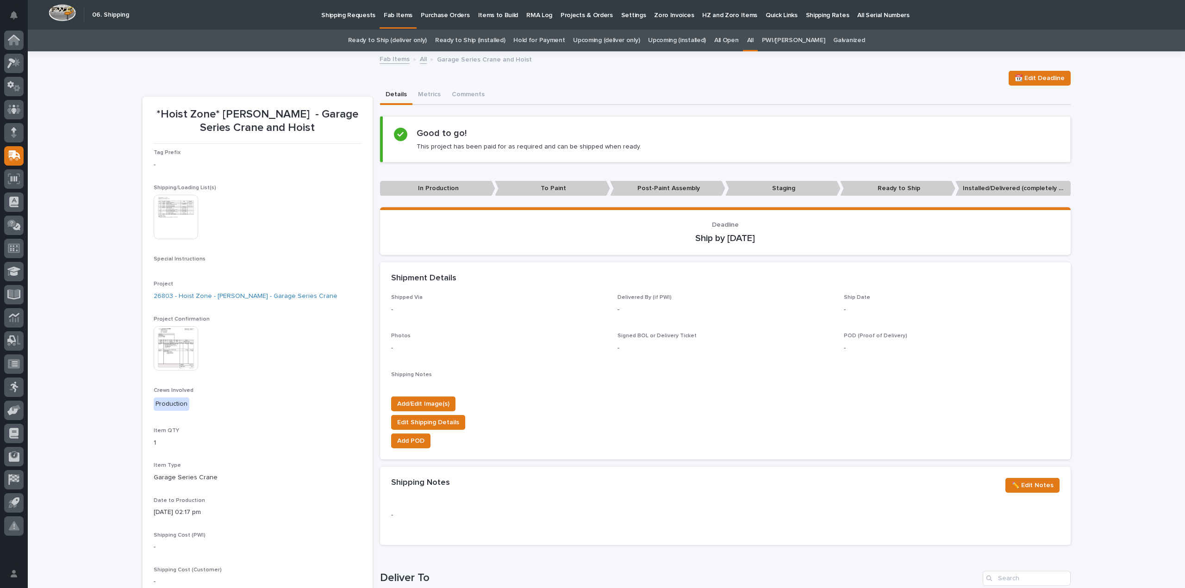
click at [175, 225] on img at bounding box center [176, 217] width 44 height 44
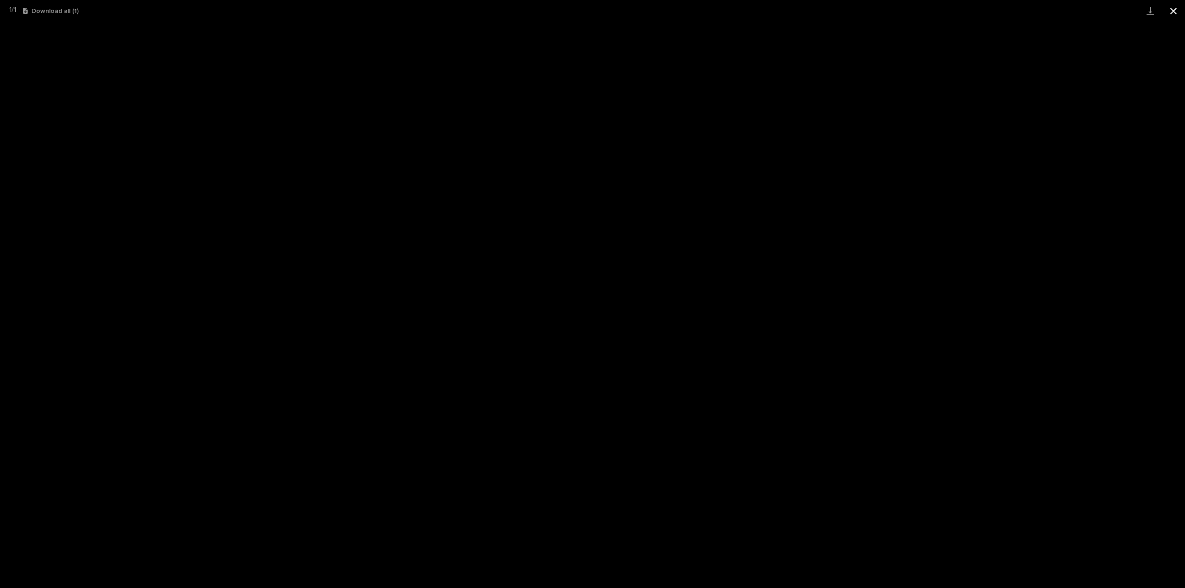
click at [1171, 13] on button "Close gallery" at bounding box center [1172, 11] width 23 height 22
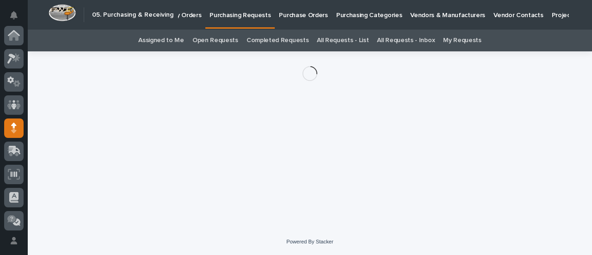
scroll to position [93, 0]
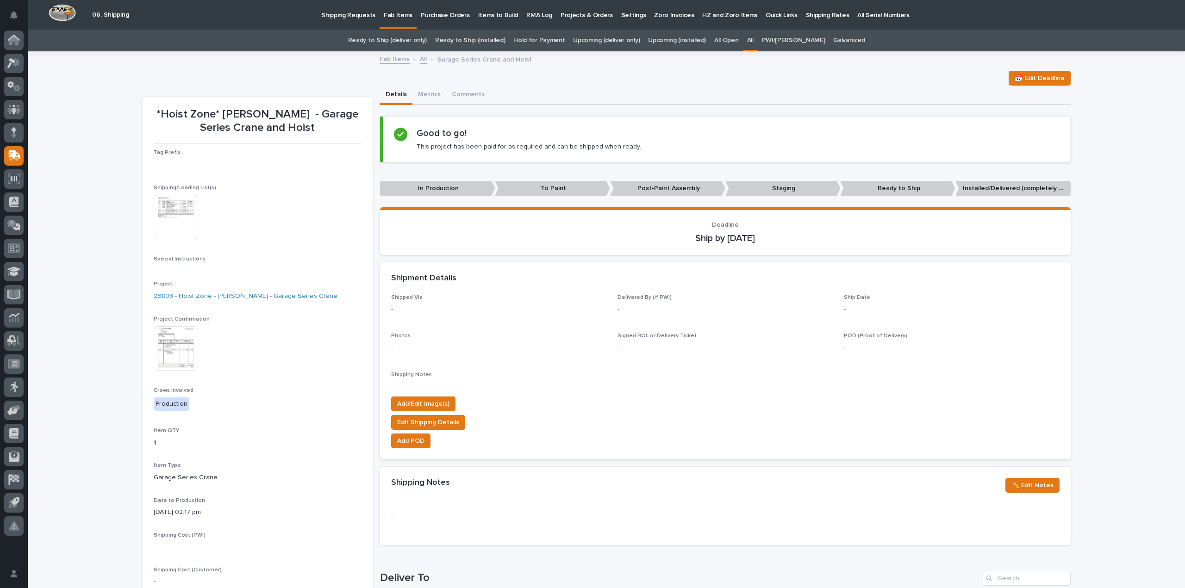
click at [753, 39] on link "All" at bounding box center [750, 41] width 6 height 22
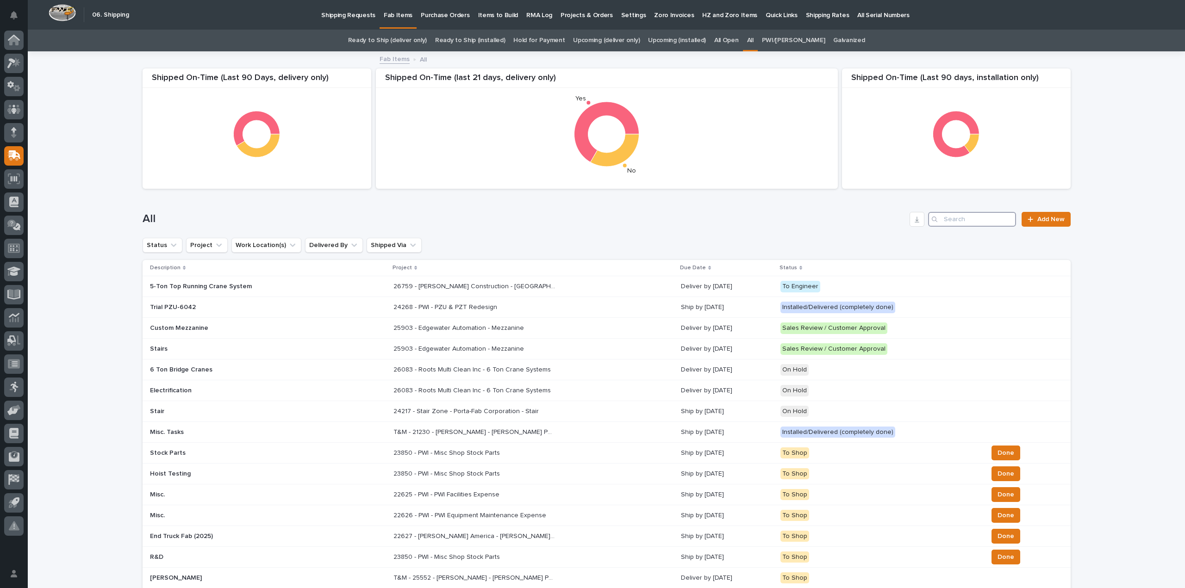
click at [1000, 221] on input "Search" at bounding box center [972, 219] width 88 height 15
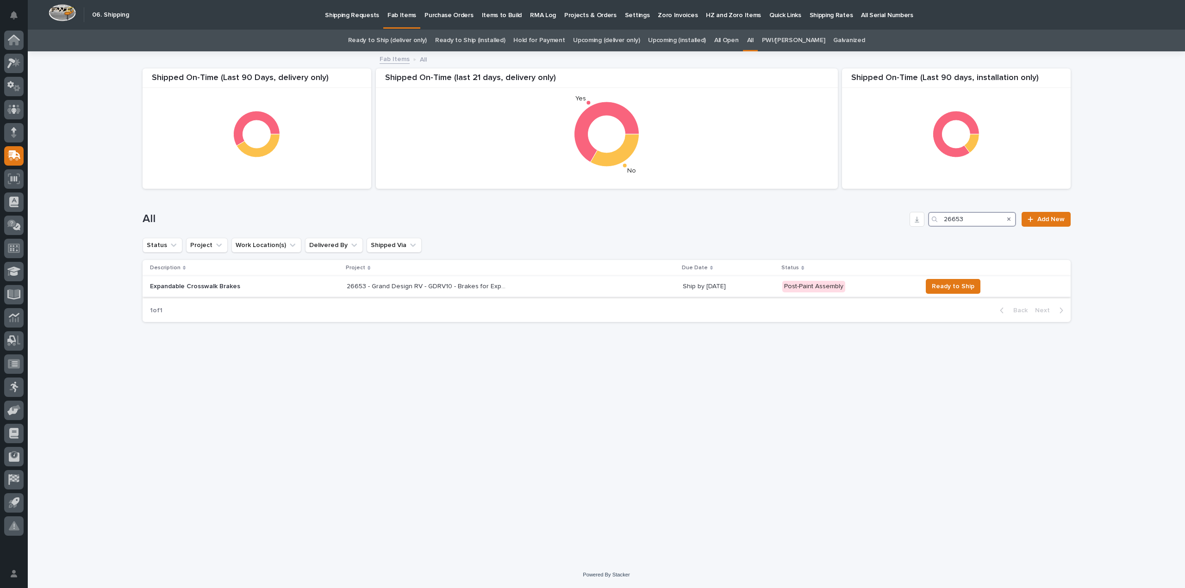
type input "26653"
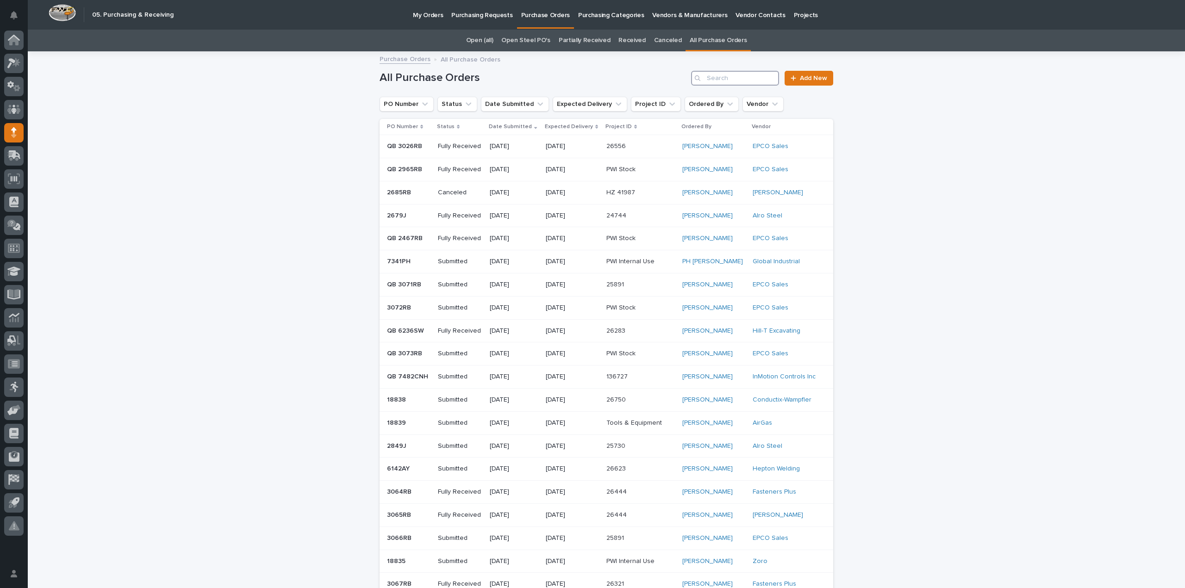
click at [718, 75] on input "Search" at bounding box center [735, 78] width 88 height 15
click at [800, 78] on span "Add New" at bounding box center [813, 78] width 27 height 6
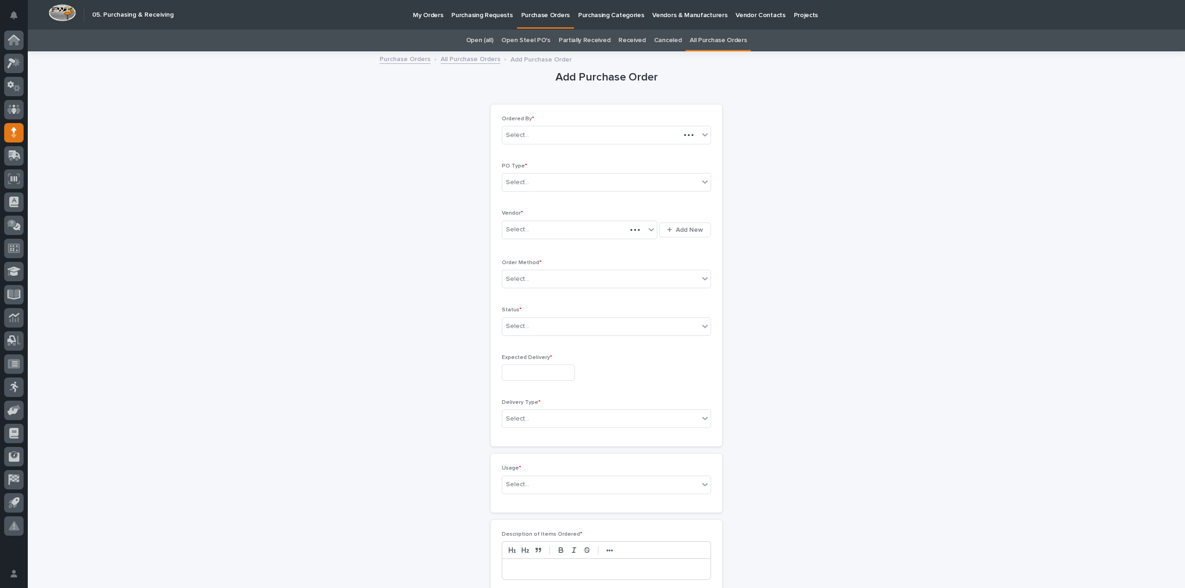
scroll to position [30, 0]
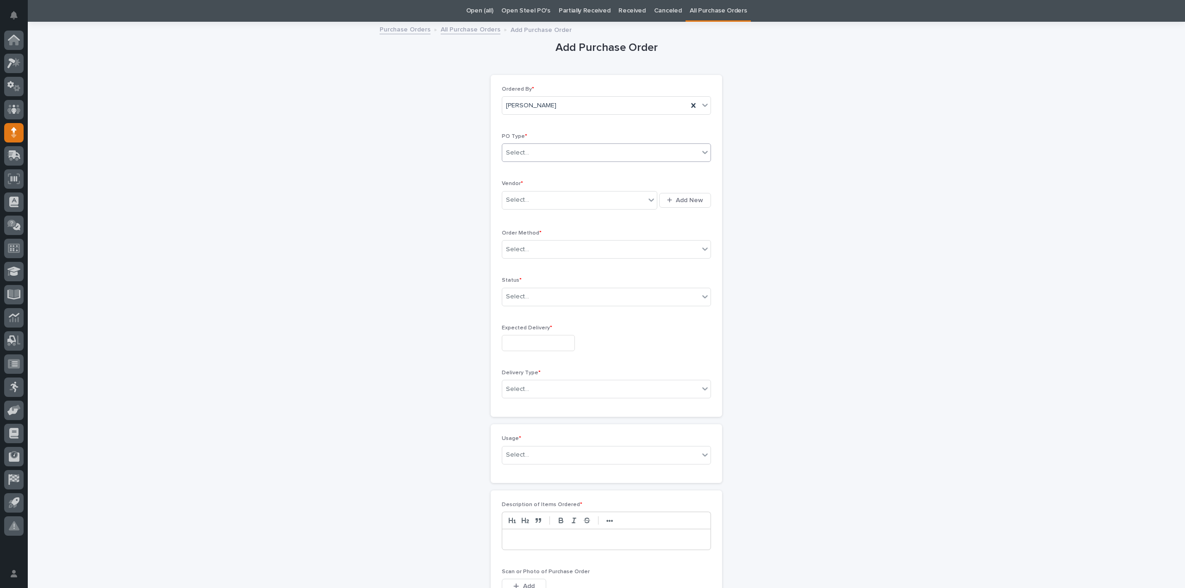
click at [590, 156] on div "Select..." at bounding box center [600, 152] width 197 height 15
click at [567, 168] on div "Quickbooks" at bounding box center [602, 170] width 208 height 16
click at [555, 199] on div "Select..." at bounding box center [573, 200] width 143 height 15
type input "****"
click at [518, 225] on div "Ordered By * [PERSON_NAME] PO Type * Quickbooks Vendor * option EPCO Sales focu…" at bounding box center [606, 246] width 209 height 320
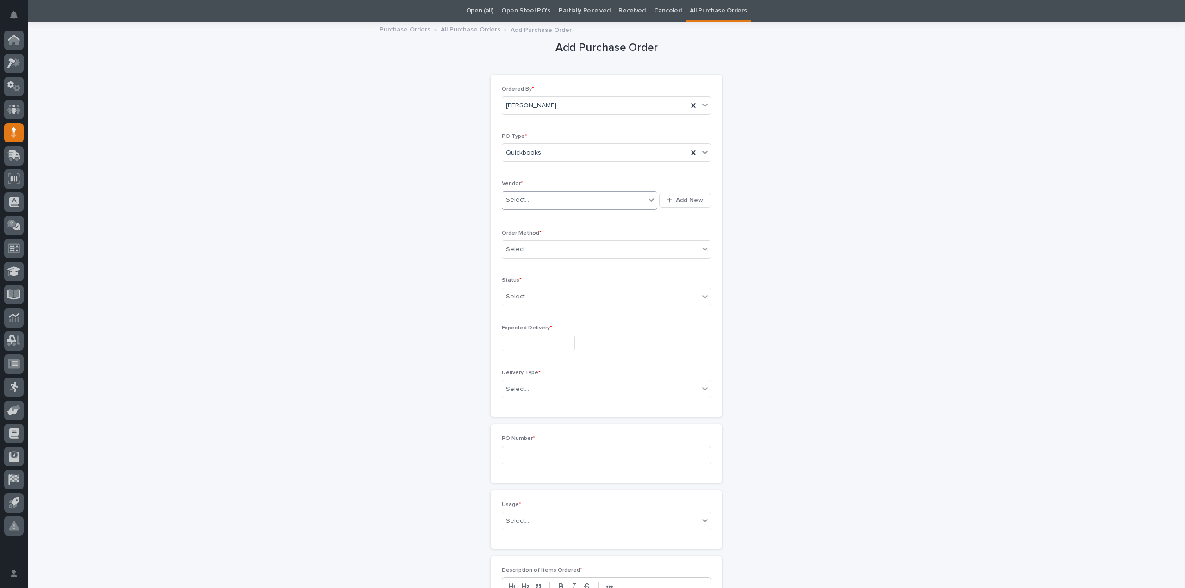
click at [532, 198] on div "Select..." at bounding box center [573, 200] width 143 height 15
type input "****"
click at [528, 221] on div "EPCO Sales" at bounding box center [575, 217] width 155 height 16
click at [529, 247] on div "Select..." at bounding box center [600, 249] width 197 height 15
click at [512, 279] on div "Email" at bounding box center [602, 282] width 208 height 16
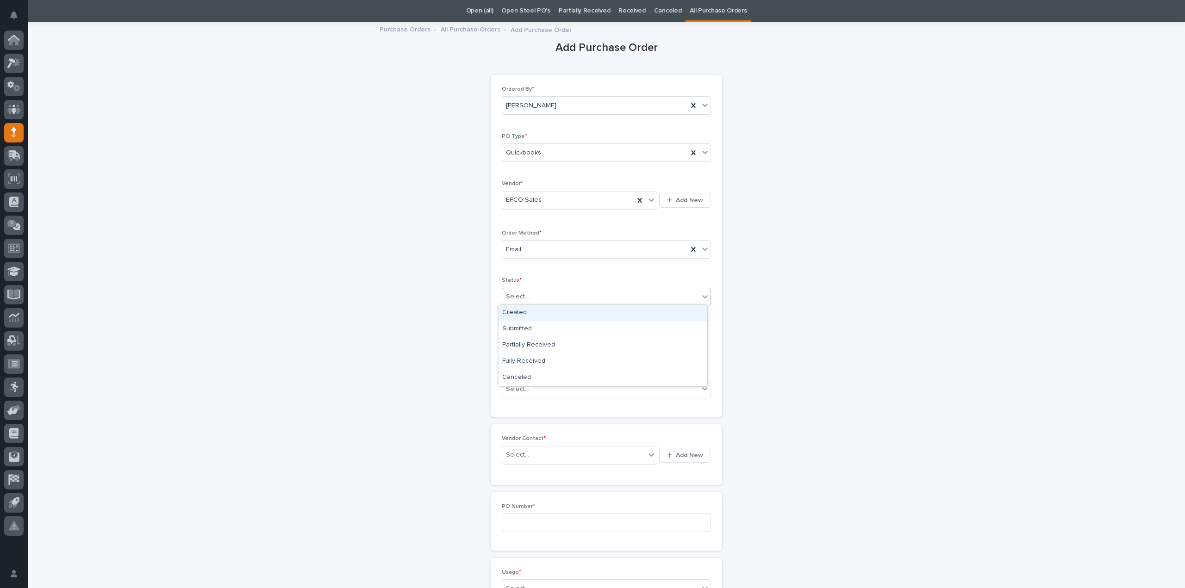
click at [543, 297] on div "Select..." at bounding box center [600, 296] width 197 height 15
click at [534, 324] on div "Submitted" at bounding box center [602, 329] width 208 height 16
click at [528, 340] on input "text" at bounding box center [538, 343] width 73 height 16
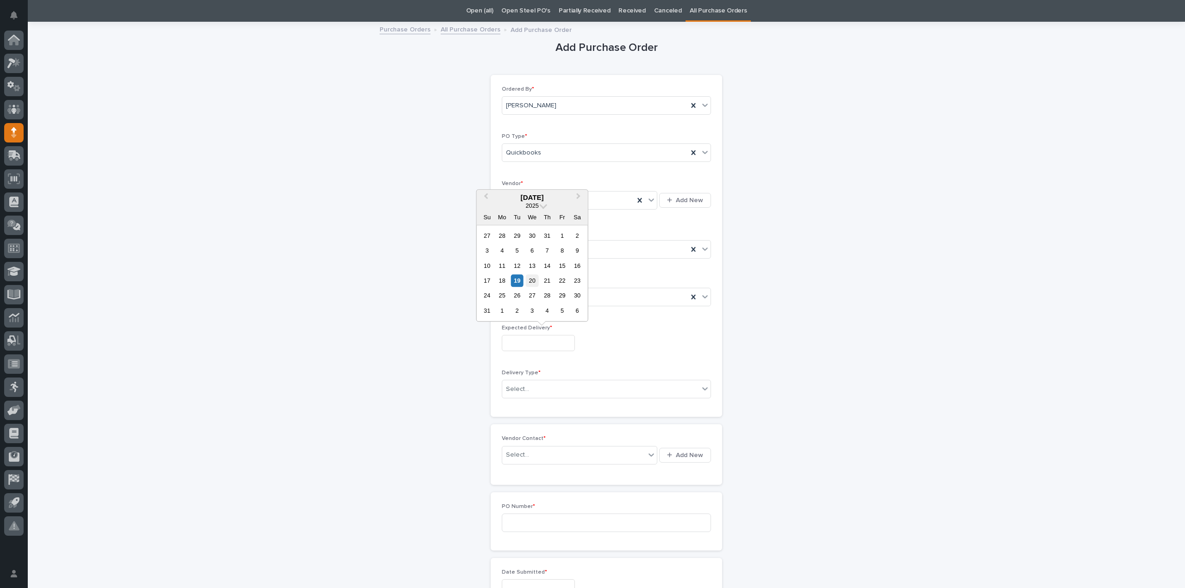
click at [533, 285] on div "20" at bounding box center [532, 280] width 12 height 12
type input "**********"
click at [531, 383] on div "Select..." at bounding box center [600, 389] width 197 height 15
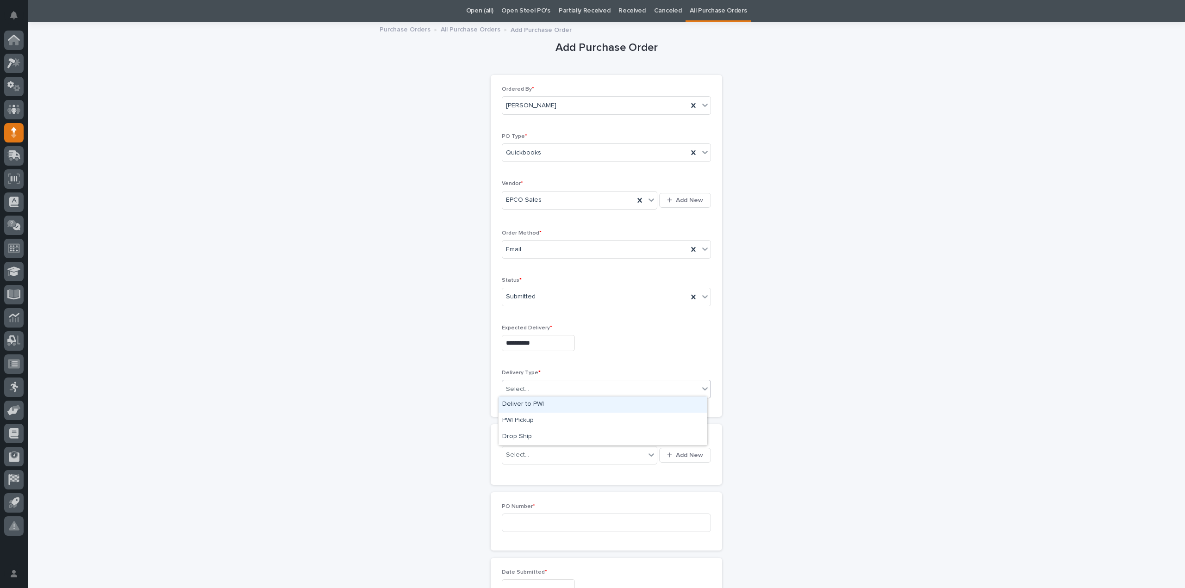
click at [534, 408] on div "Deliver to PWI" at bounding box center [602, 405] width 208 height 16
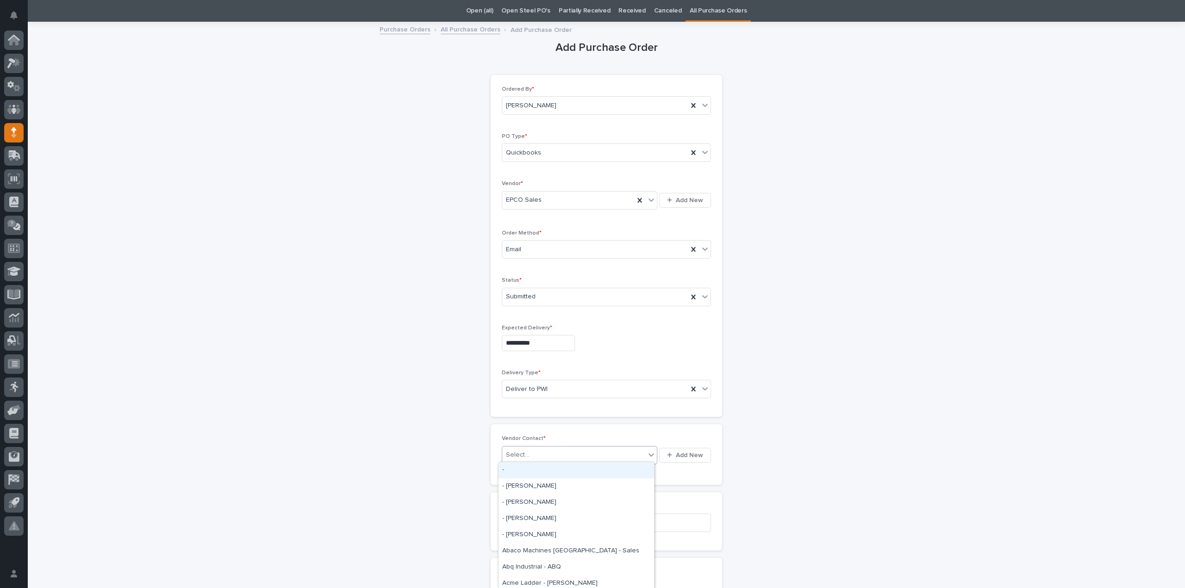
click at [527, 453] on div "Select..." at bounding box center [573, 454] width 143 height 15
type input "*****"
click at [529, 468] on div "EPCO Sales - Keith Schrock" at bounding box center [575, 470] width 155 height 16
click at [528, 521] on input at bounding box center [606, 523] width 209 height 19
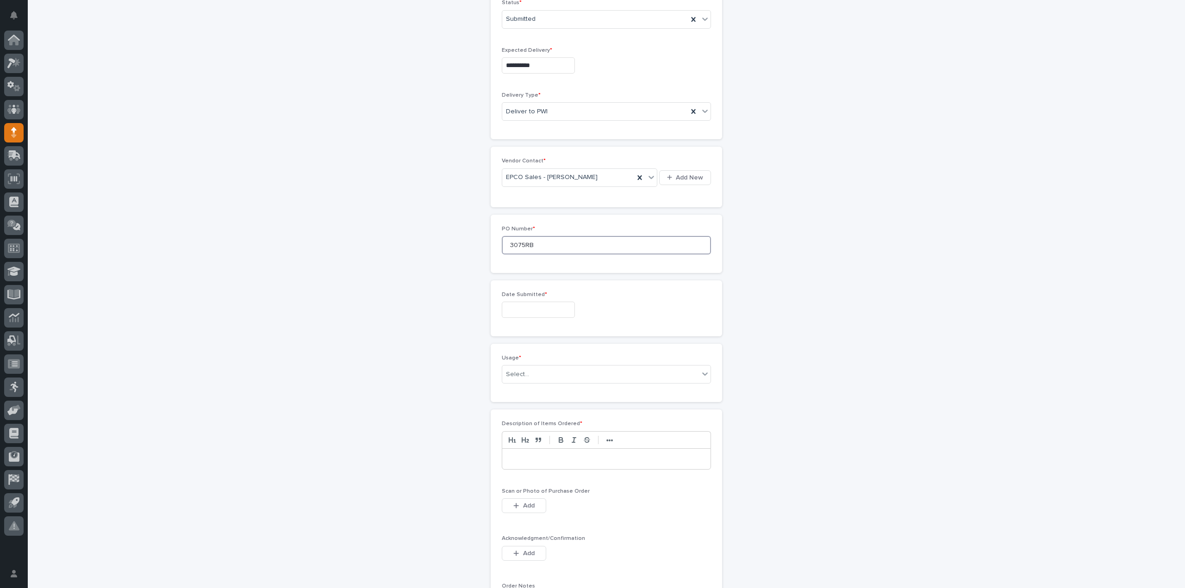
scroll to position [400, 0]
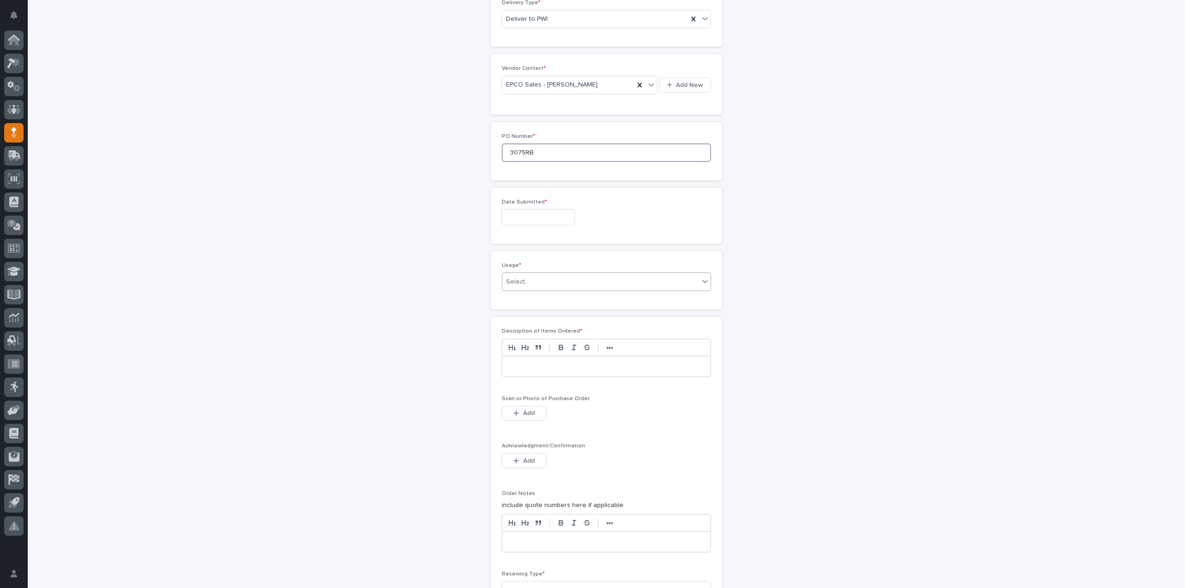
type input "3075RB"
click at [524, 278] on div "Select..." at bounding box center [517, 282] width 23 height 10
click at [542, 361] on div "PWI Internal Use" at bounding box center [602, 362] width 208 height 16
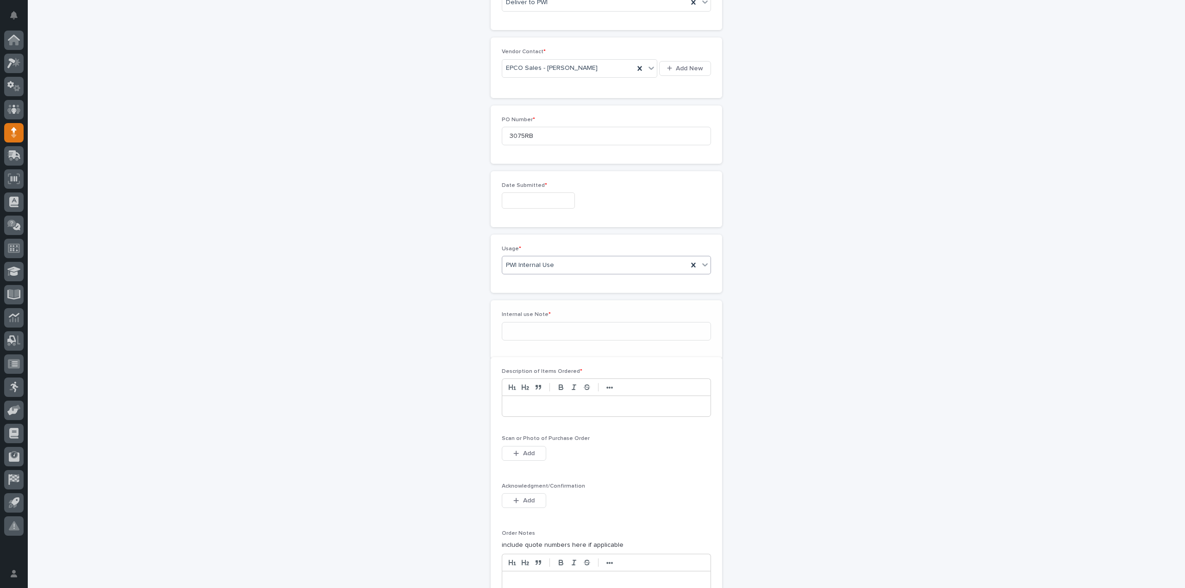
scroll to position [433, 0]
click at [523, 315] on input at bounding box center [606, 315] width 209 height 19
type input "Brian Bontrager"
click at [540, 402] on div at bounding box center [606, 399] width 208 height 20
click at [528, 444] on span "Add" at bounding box center [529, 446] width 12 height 6
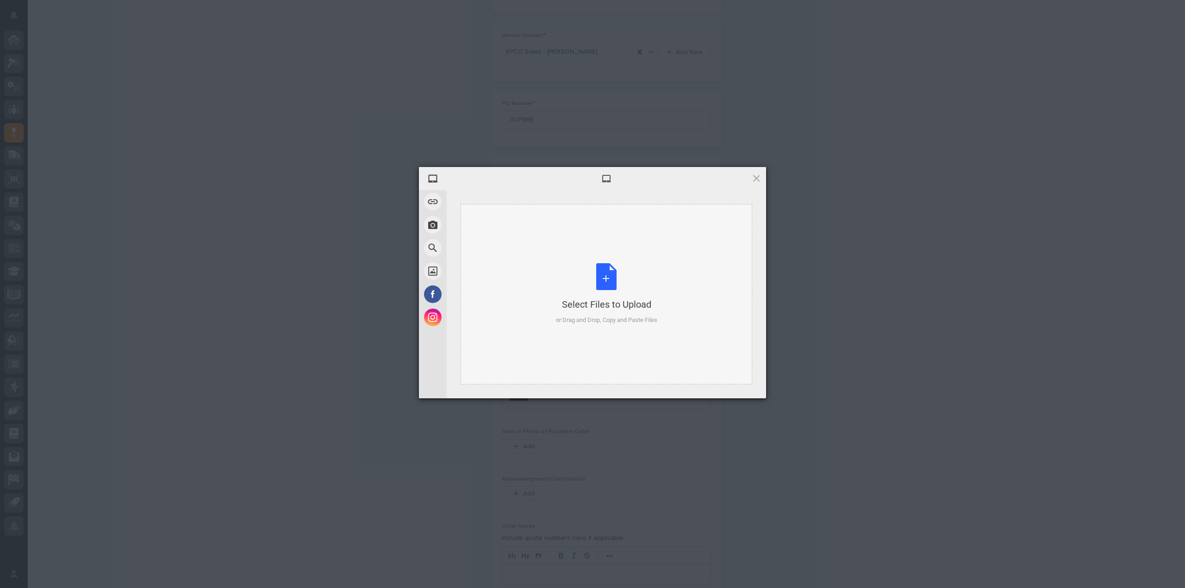
click at [596, 285] on div "Select Files to Upload or Drag and Drop, Copy and Paste Files" at bounding box center [606, 294] width 101 height 62
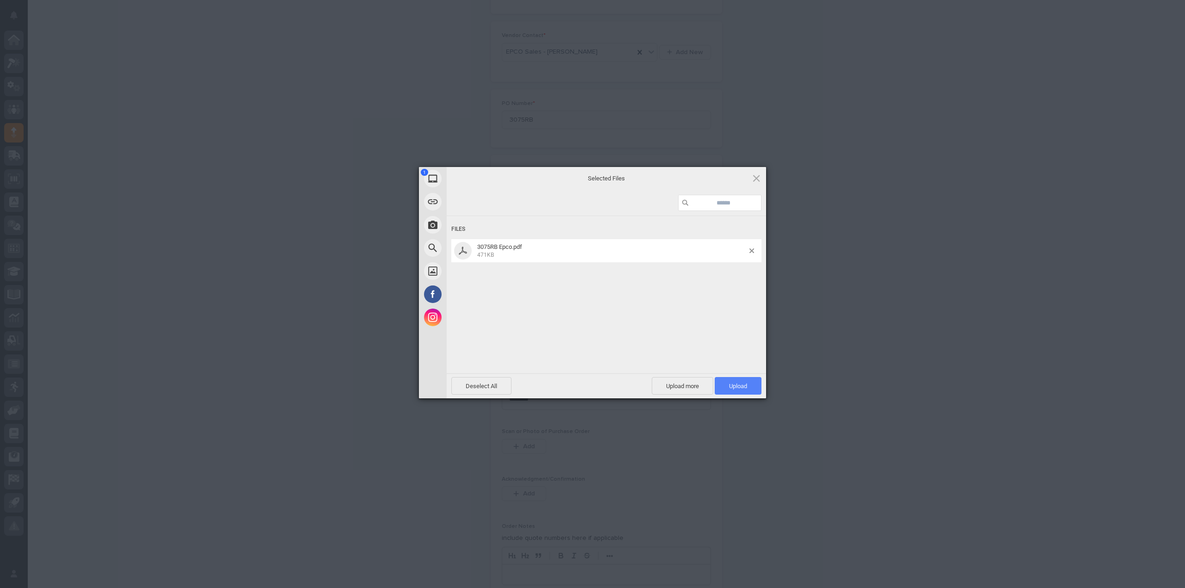
click at [739, 387] on span "Upload 1" at bounding box center [738, 386] width 18 height 7
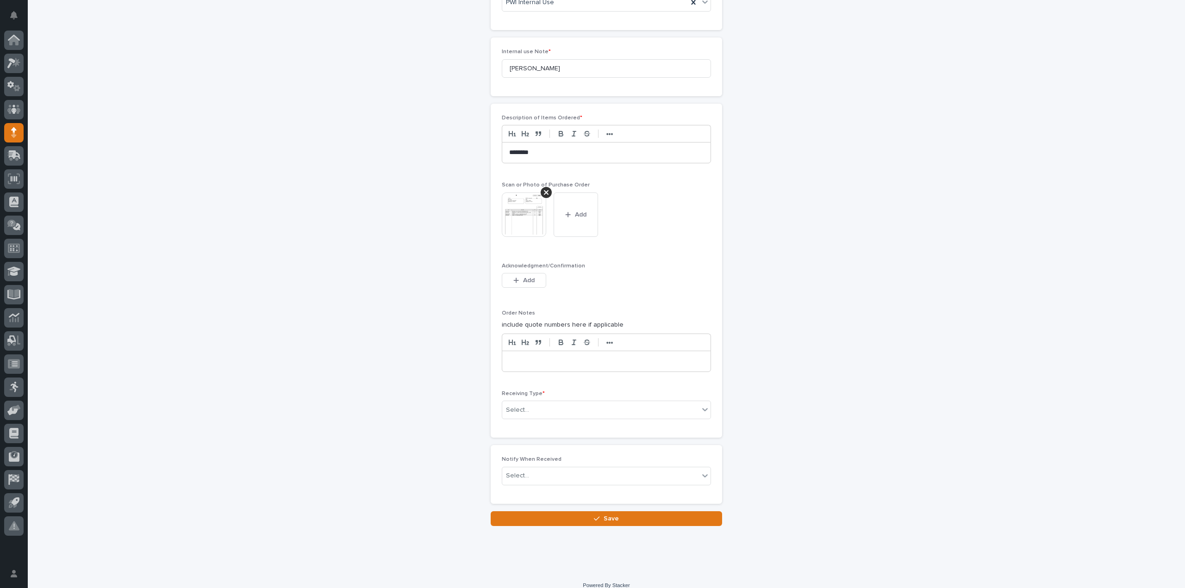
scroll to position [685, 0]
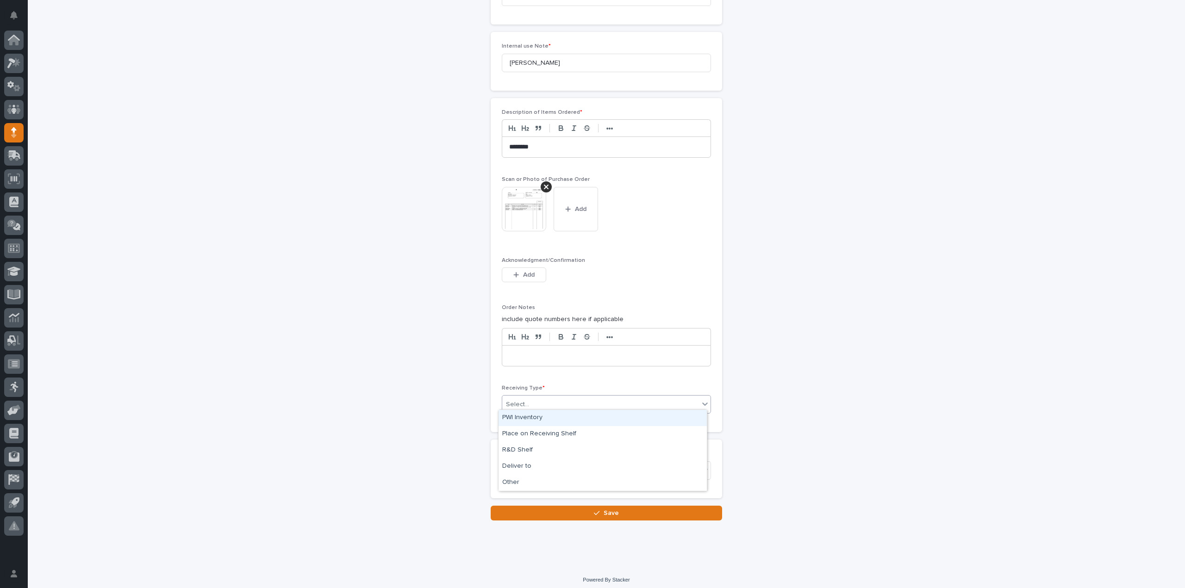
click at [527, 398] on div "Select..." at bounding box center [600, 404] width 197 height 15
click at [530, 466] on div "Deliver to" at bounding box center [602, 467] width 208 height 16
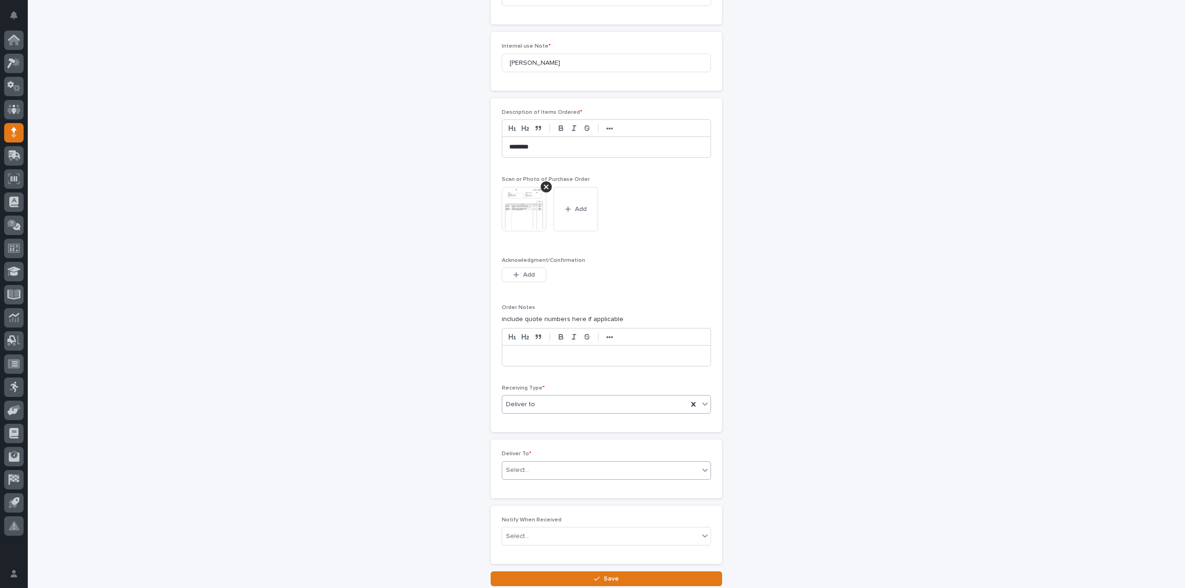
click at [526, 466] on div "Select..." at bounding box center [600, 470] width 197 height 15
type input "****"
click at [528, 482] on div "[PERSON_NAME]" at bounding box center [602, 484] width 208 height 16
click at [530, 533] on input "text" at bounding box center [530, 537] width 1 height 8
type input "****"
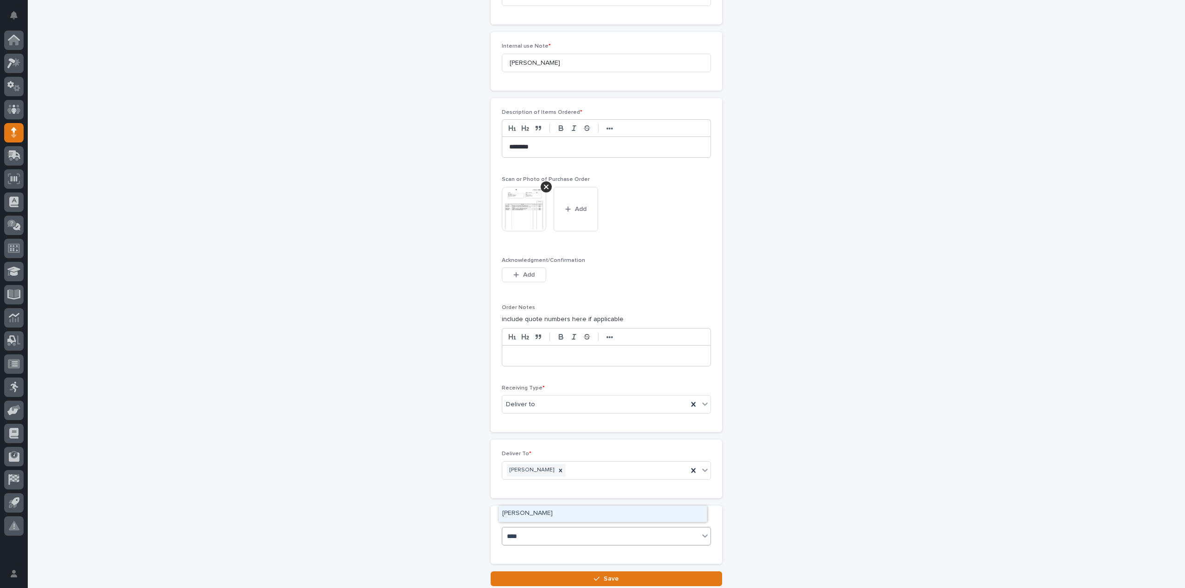
drag, startPoint x: 552, startPoint y: 514, endPoint x: 557, endPoint y: 519, distance: 7.2
click at [552, 514] on div "[PERSON_NAME]" at bounding box center [602, 514] width 208 height 16
drag, startPoint x: 571, startPoint y: 575, endPoint x: 589, endPoint y: 568, distance: 19.3
click at [571, 575] on button "Save" at bounding box center [606, 578] width 231 height 15
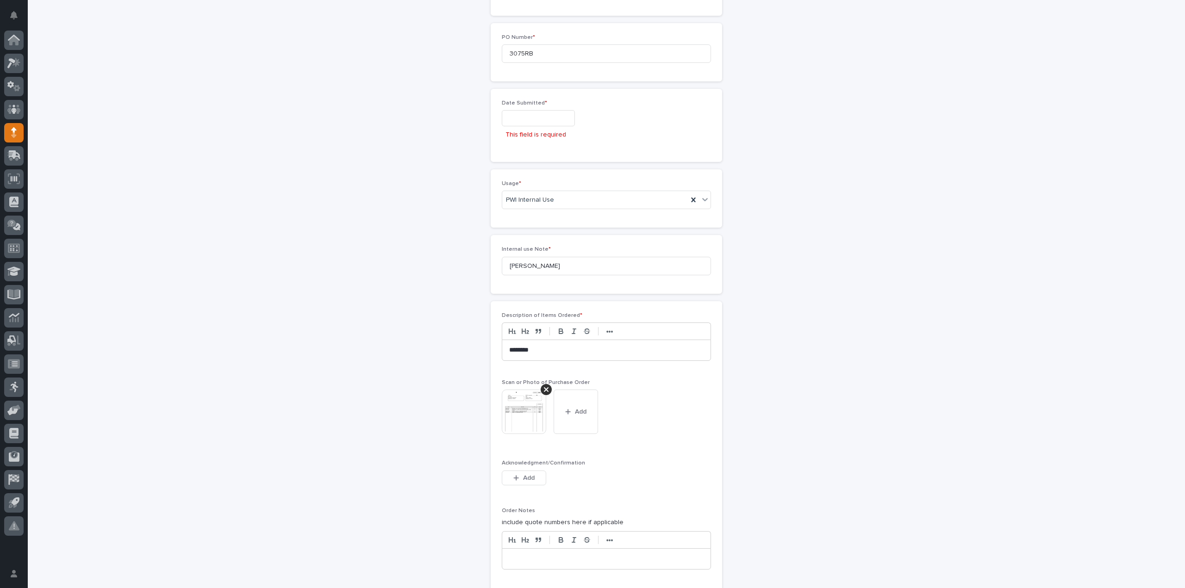
scroll to position [417, 0]
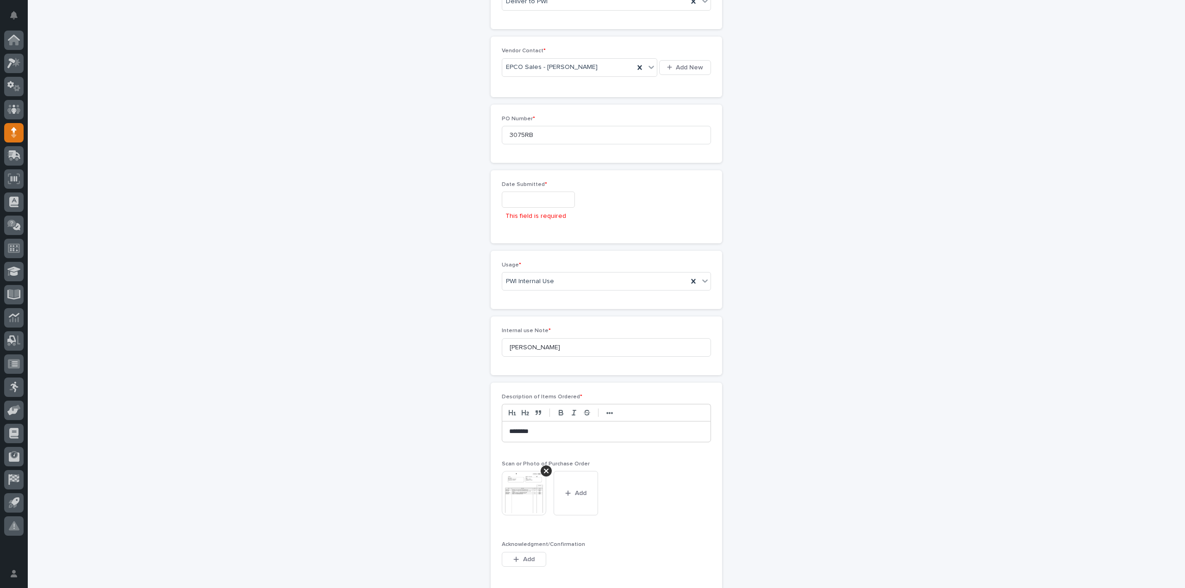
click at [540, 195] on input "text" at bounding box center [538, 200] width 73 height 16
click at [519, 137] on div "19" at bounding box center [517, 136] width 12 height 12
type input "**********"
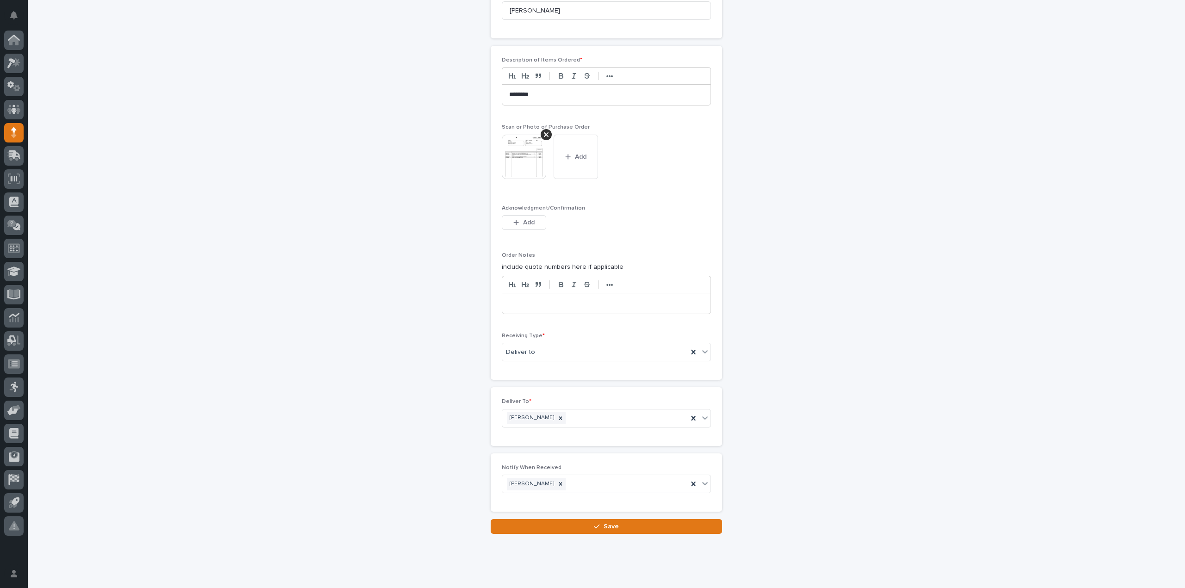
scroll to position [751, 0]
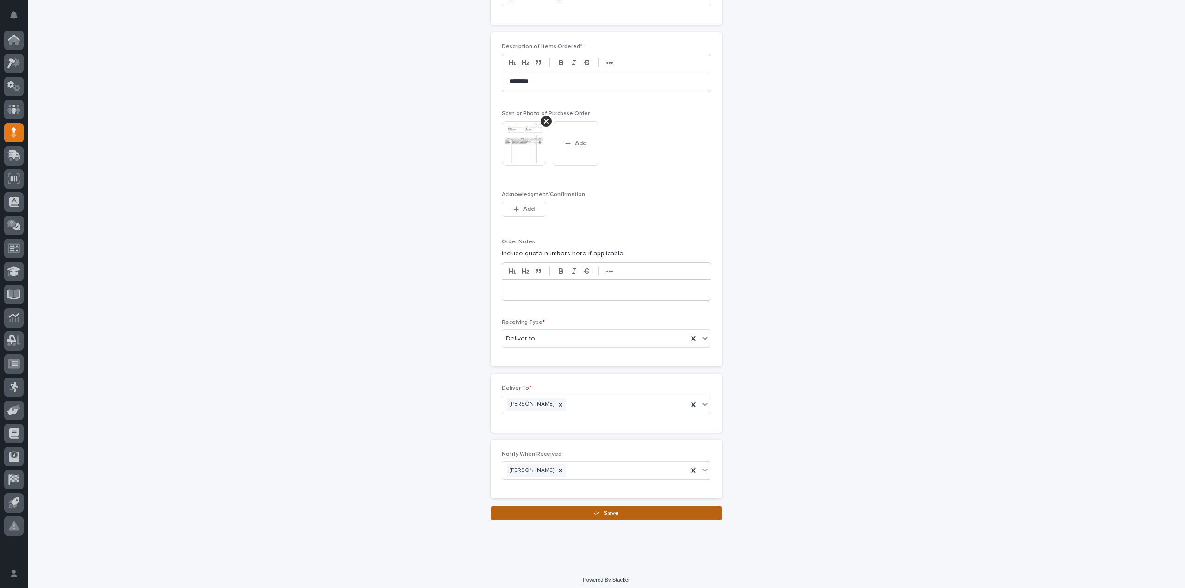
click at [643, 509] on button "Save" at bounding box center [606, 513] width 231 height 15
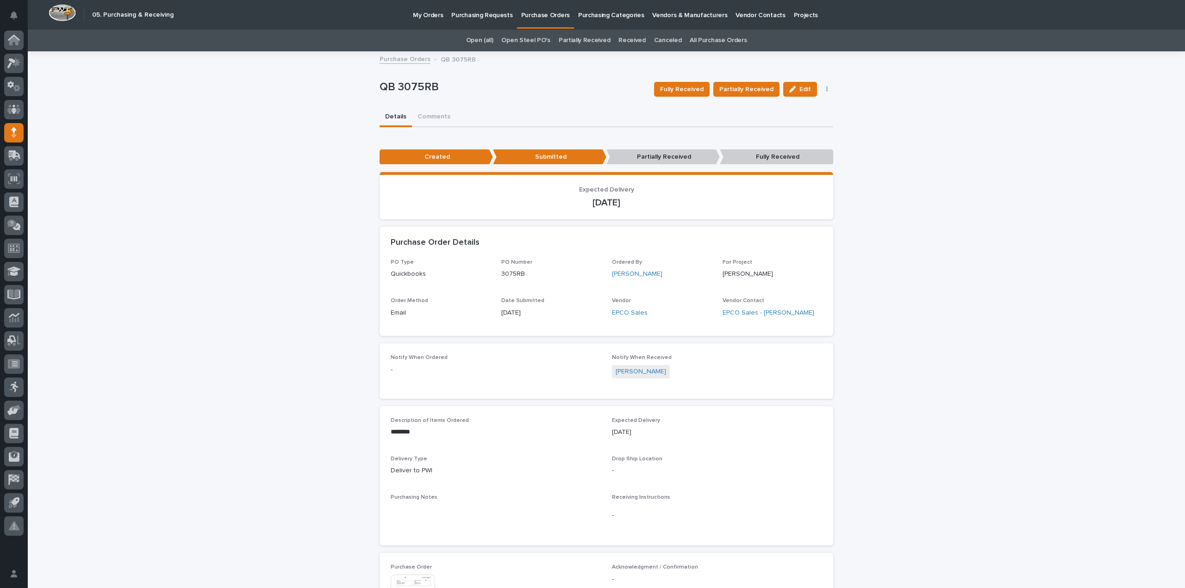
click at [707, 41] on link "All Purchase Orders" at bounding box center [717, 41] width 57 height 22
